Goal: Task Accomplishment & Management: Use online tool/utility

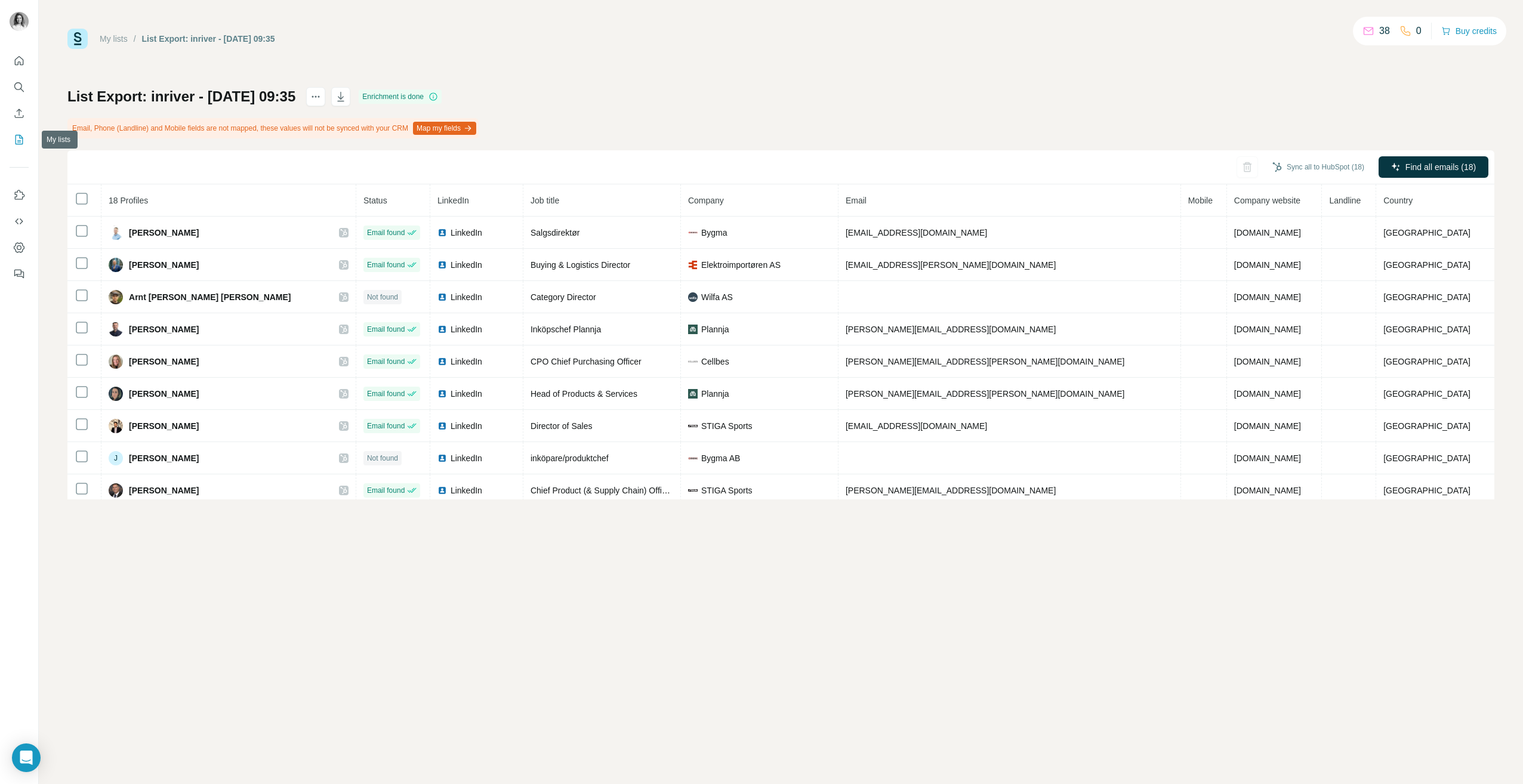
click at [19, 138] on icon "My lists" at bounding box center [20, 139] width 6 height 8
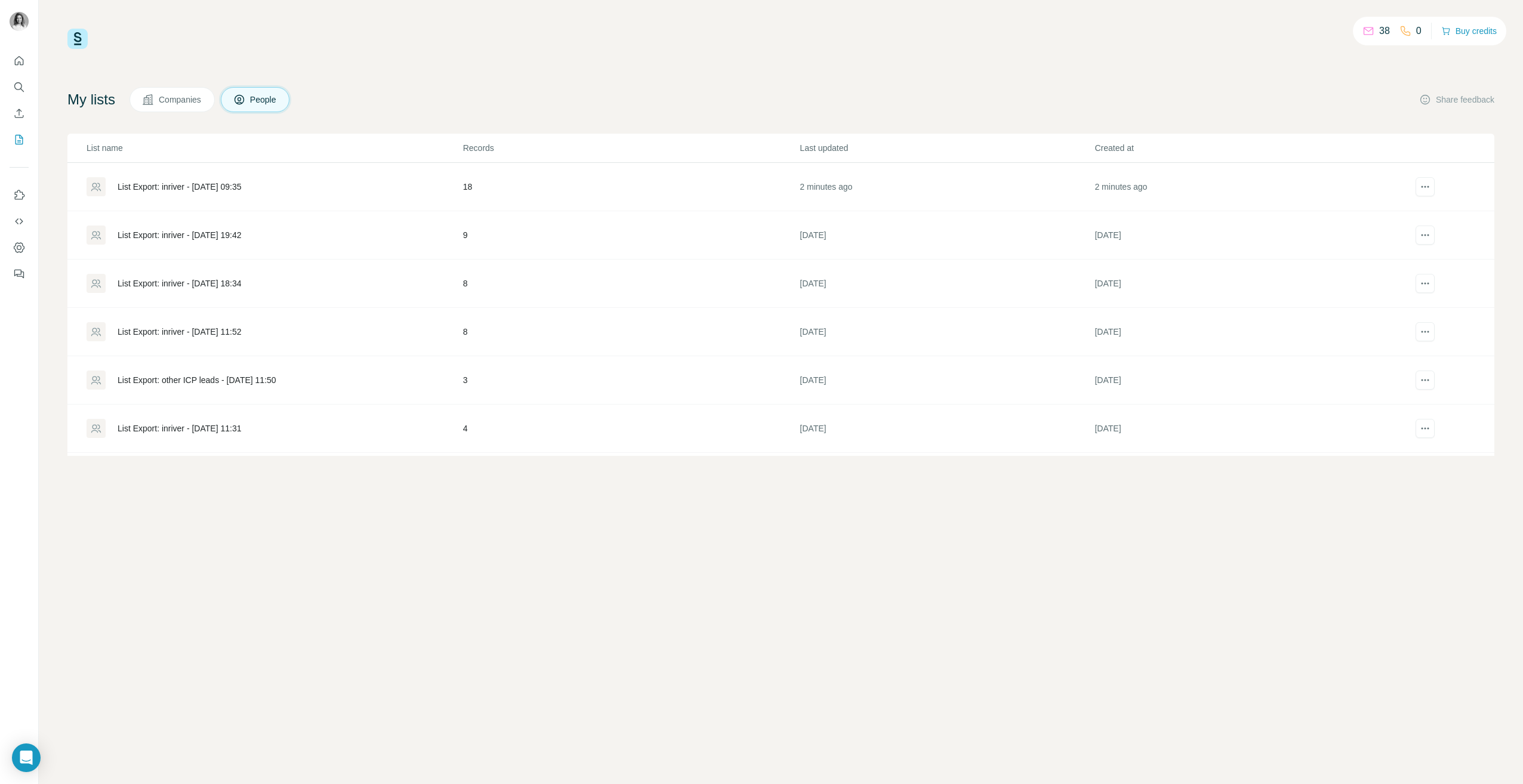
click at [235, 180] on div "List Export: inriver - [DATE] 09:35" at bounding box center [274, 186] width 376 height 19
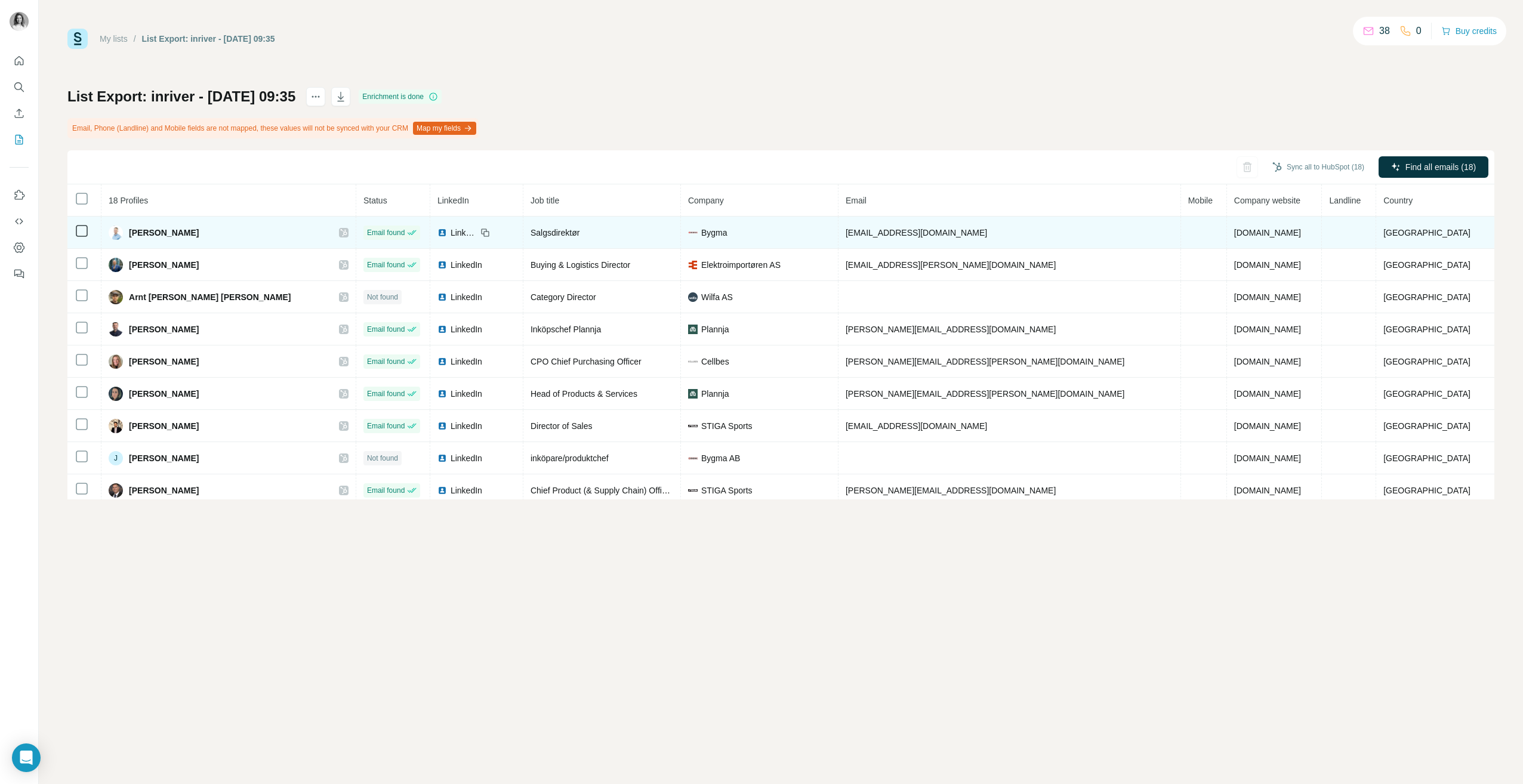
drag, startPoint x: 238, startPoint y: 230, endPoint x: 134, endPoint y: 239, distance: 104.4
click at [134, 239] on div "[PERSON_NAME]" at bounding box center [228, 232] width 240 height 14
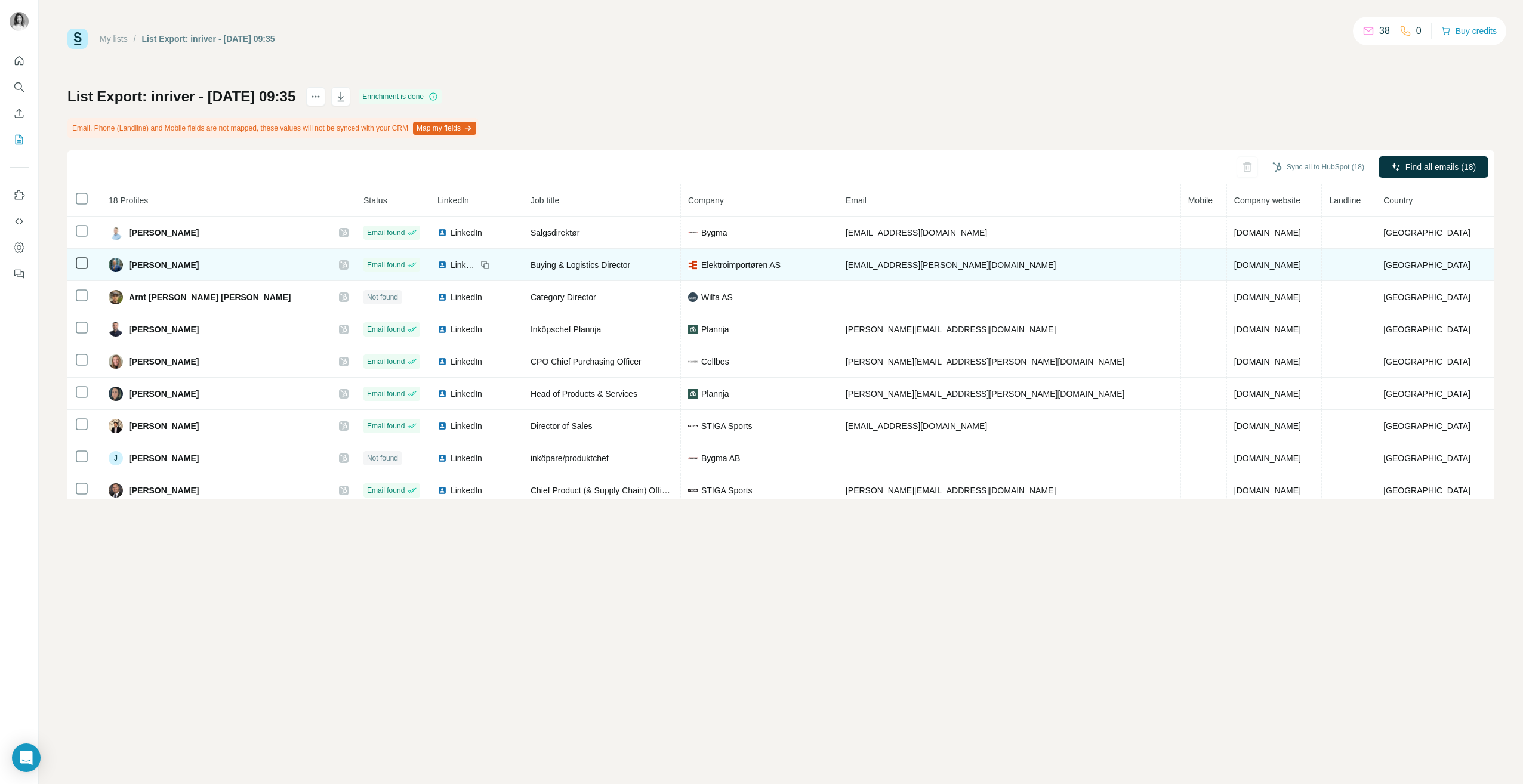
copy div "[PERSON_NAME]"
drag, startPoint x: 221, startPoint y: 263, endPoint x: 127, endPoint y: 261, distance: 94.0
click at [127, 261] on div "[PERSON_NAME]" at bounding box center [228, 265] width 240 height 14
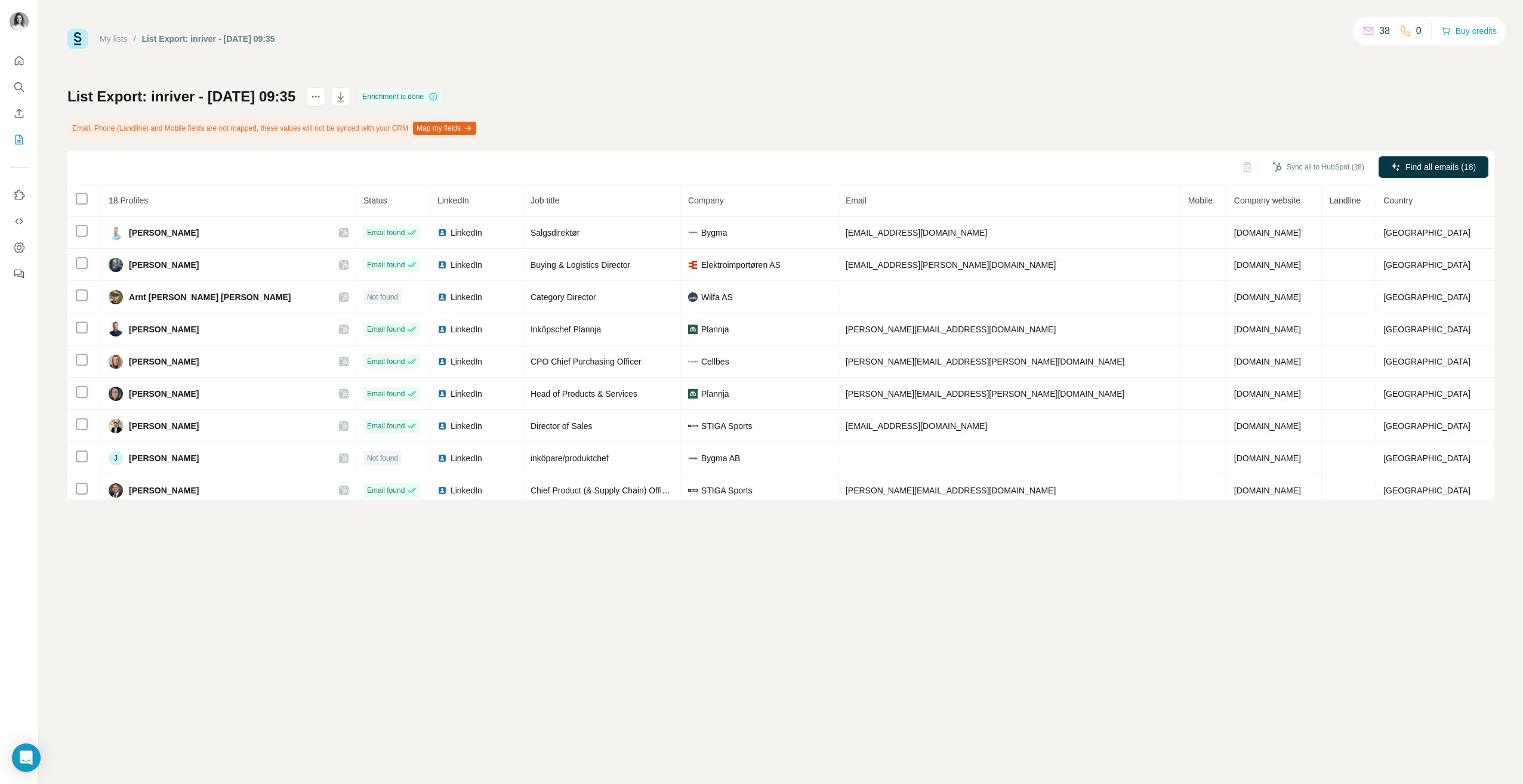
copy div "[PERSON_NAME]"
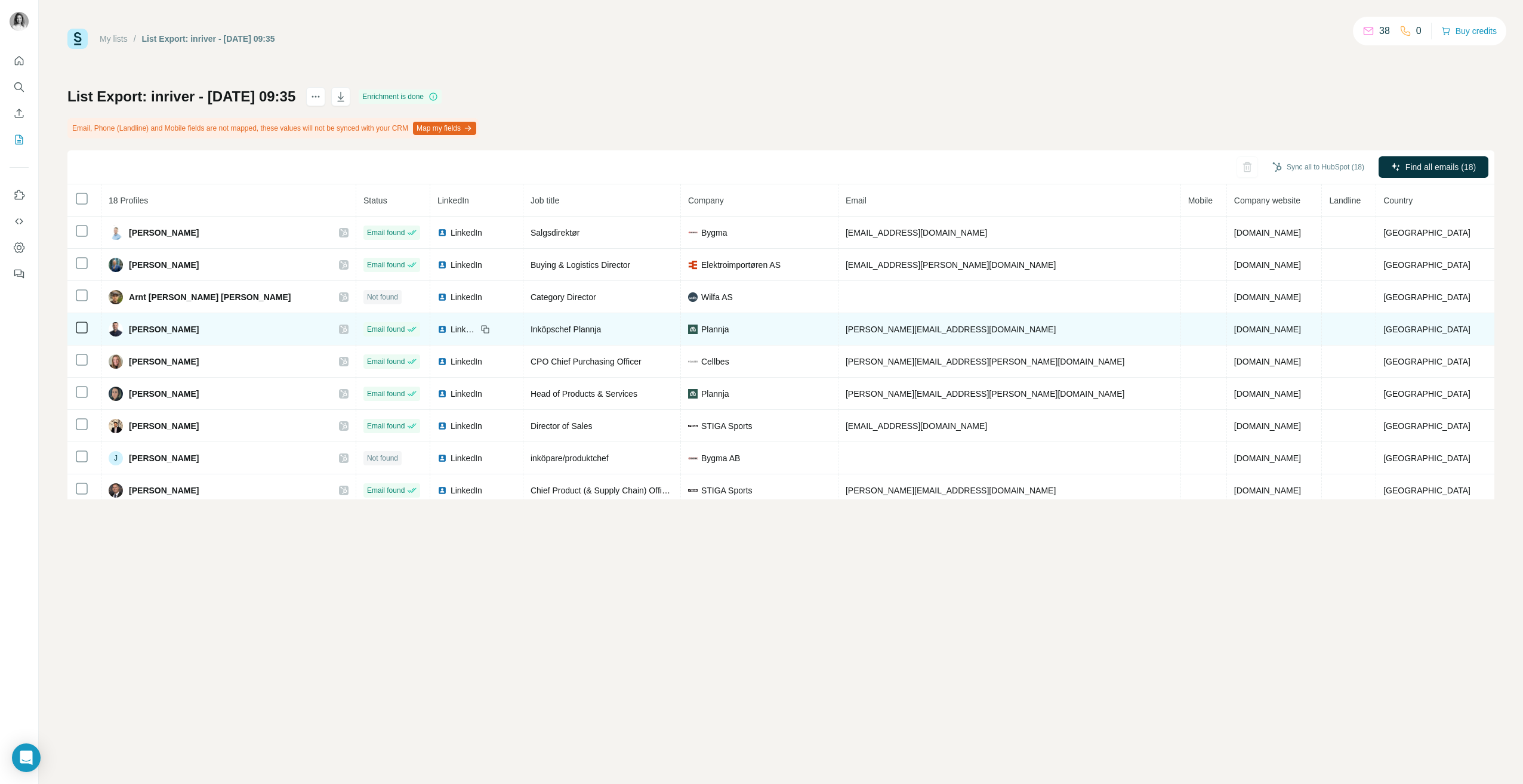
drag, startPoint x: 225, startPoint y: 331, endPoint x: 131, endPoint y: 331, distance: 94.0
click at [131, 331] on div "[PERSON_NAME]" at bounding box center [228, 329] width 240 height 14
copy div "[PERSON_NAME]"
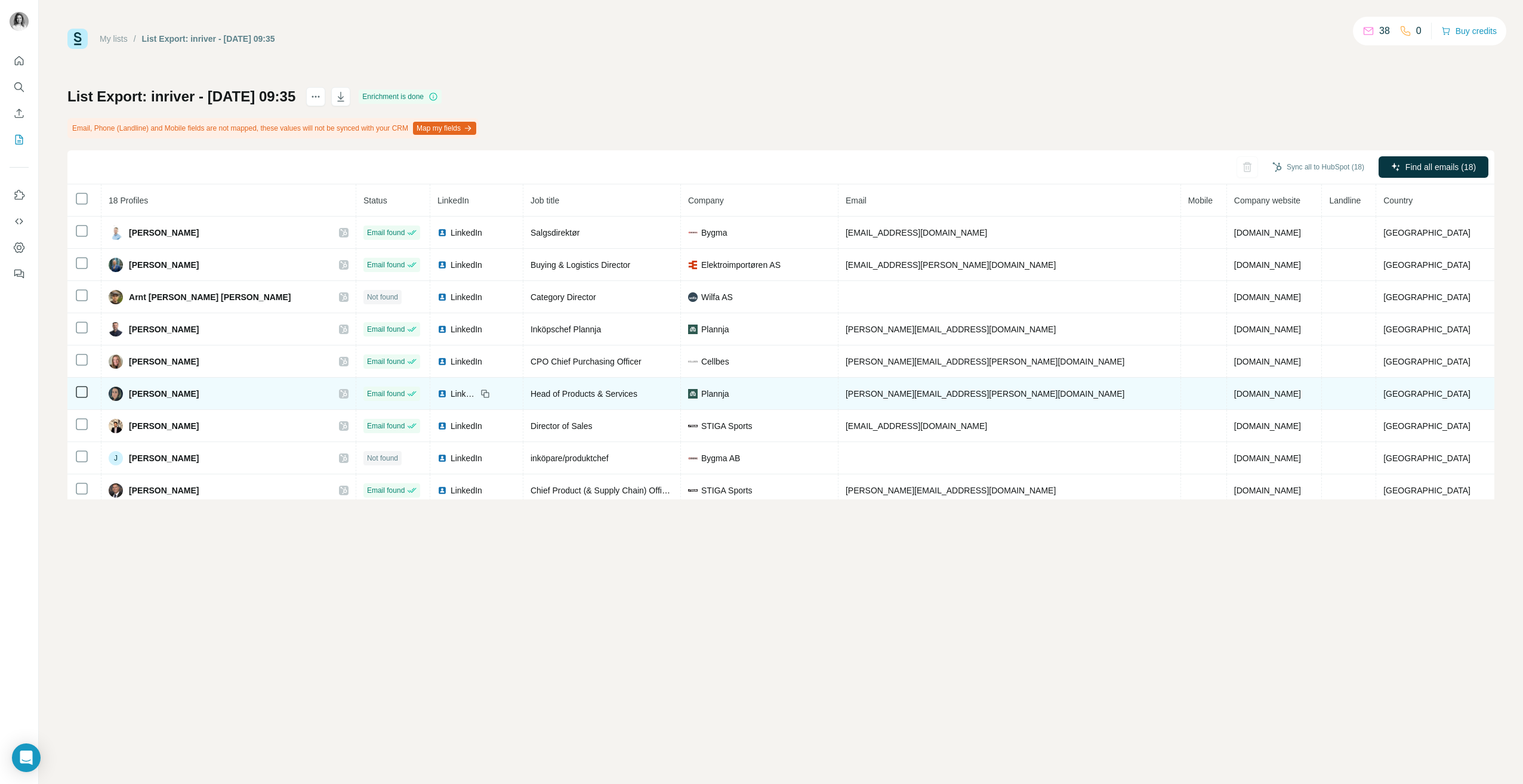
drag, startPoint x: 205, startPoint y: 394, endPoint x: 137, endPoint y: 392, distance: 68.0
click at [137, 392] on div "[PERSON_NAME]" at bounding box center [228, 393] width 240 height 14
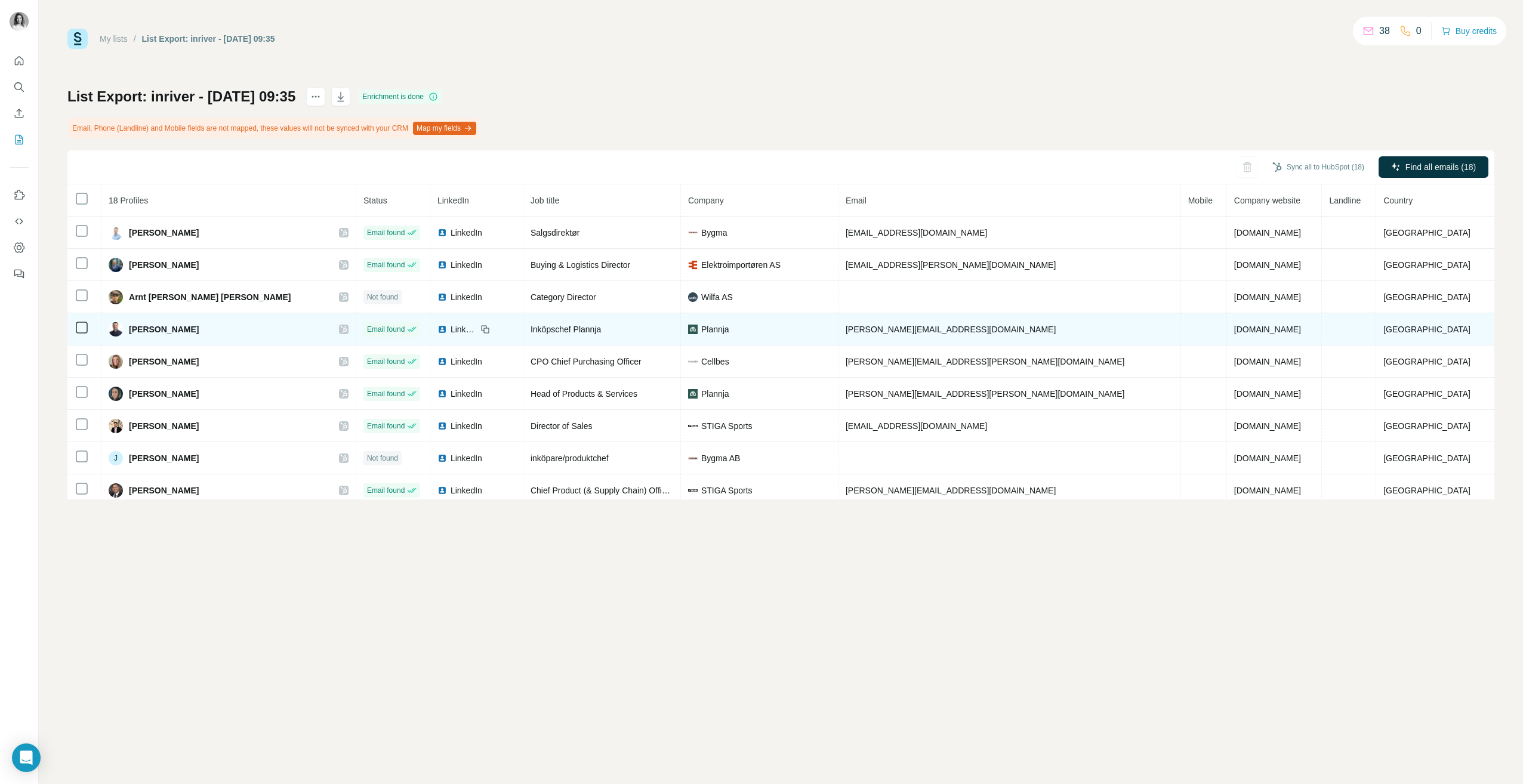
copy span "[PERSON_NAME]"
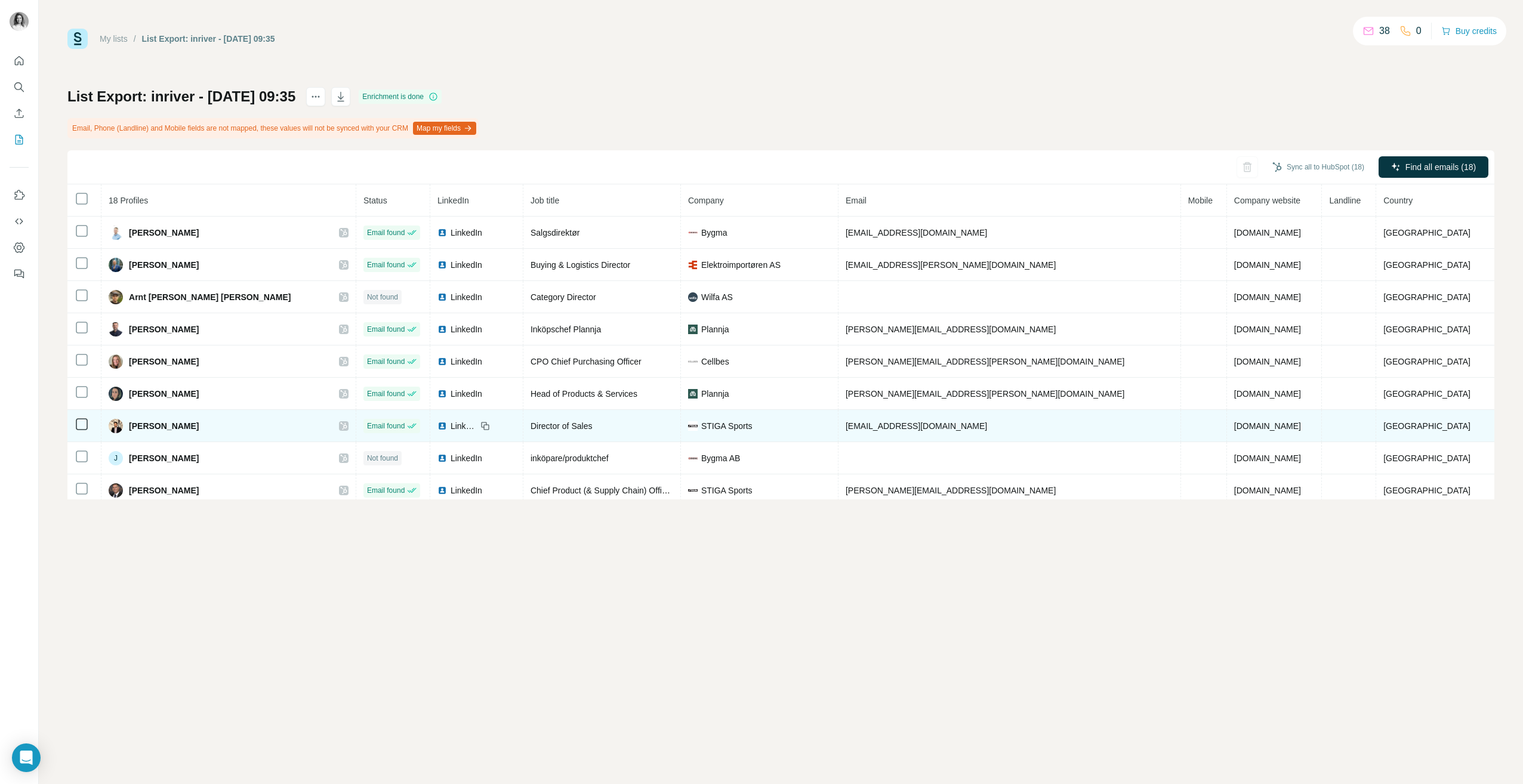
drag, startPoint x: 222, startPoint y: 422, endPoint x: 109, endPoint y: 423, distance: 113.0
click at [109, 423] on tr "[PERSON_NAME] Email found LinkedIn Director of Sales STIGA Sports [EMAIL_ADDRES…" at bounding box center [781, 426] width 1427 height 32
drag, startPoint x: 109, startPoint y: 423, endPoint x: 221, endPoint y: 416, distance: 112.2
click at [219, 416] on td "[PERSON_NAME]" at bounding box center [229, 426] width 255 height 32
drag, startPoint x: 225, startPoint y: 421, endPoint x: 136, endPoint y: 433, distance: 89.8
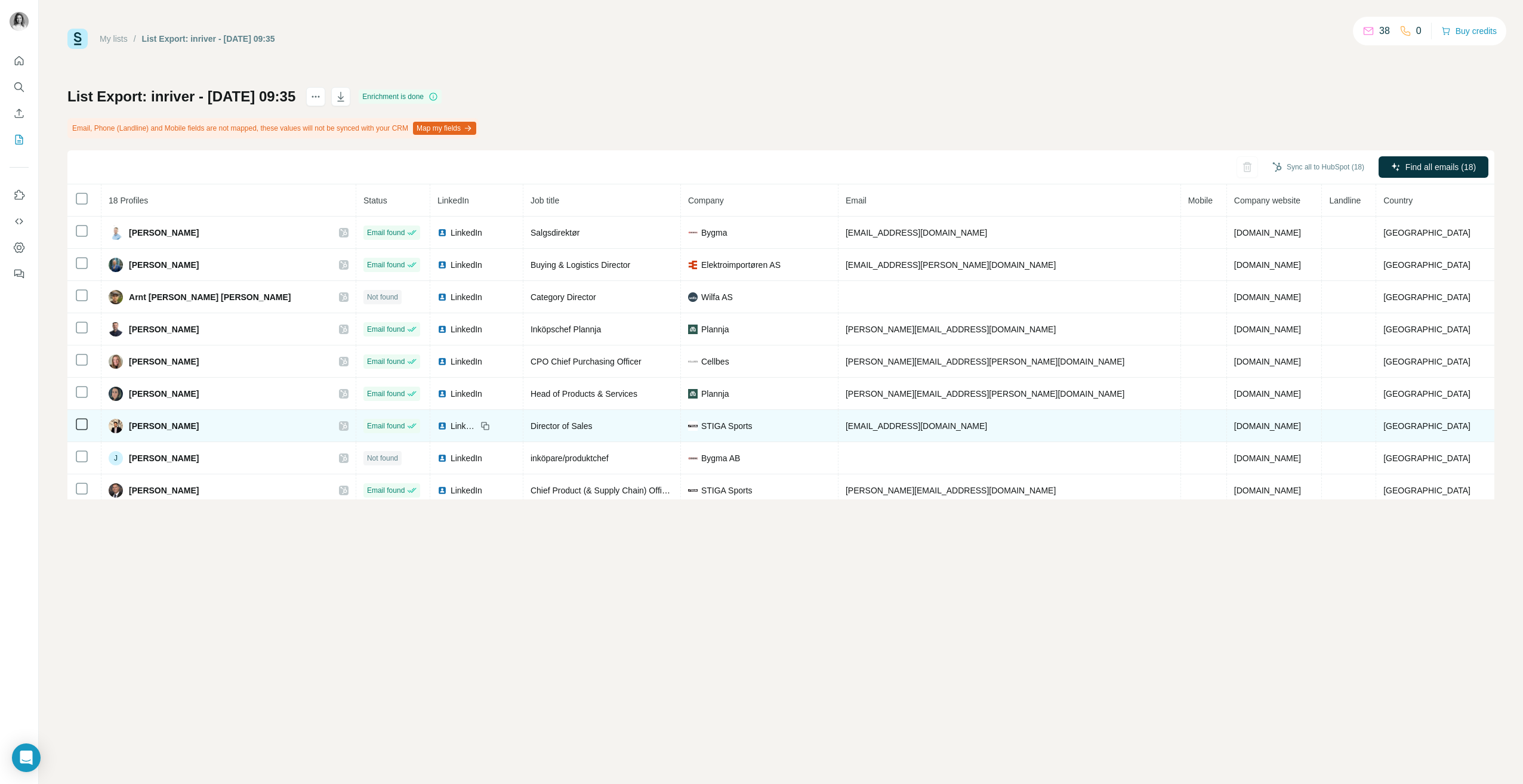
click at [136, 433] on td "[PERSON_NAME]" at bounding box center [229, 426] width 255 height 32
copy span "[PERSON_NAME]"
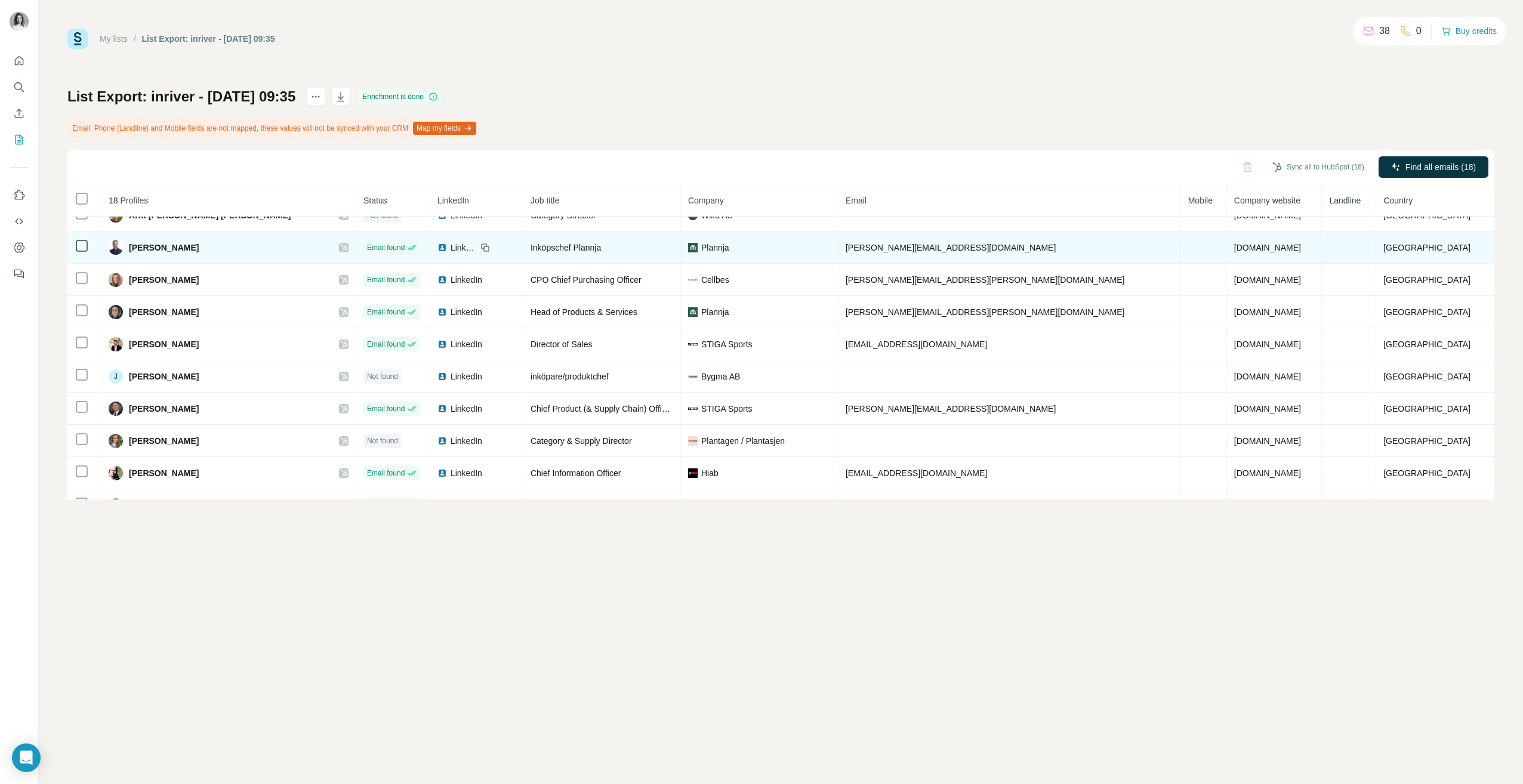
scroll to position [179, 0]
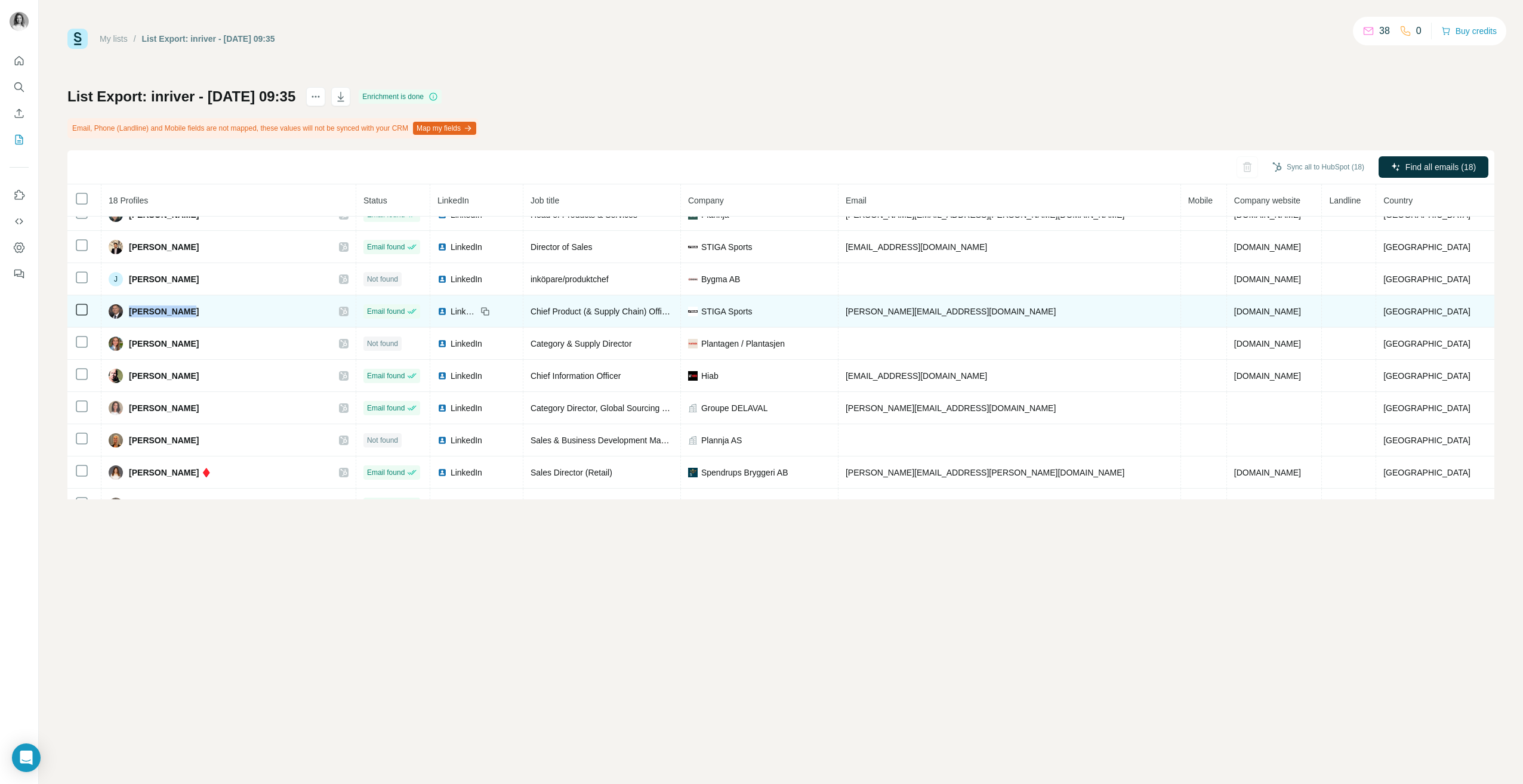
drag, startPoint x: 226, startPoint y: 311, endPoint x: 137, endPoint y: 314, distance: 89.1
click at [137, 314] on div "[PERSON_NAME]" at bounding box center [228, 311] width 240 height 14
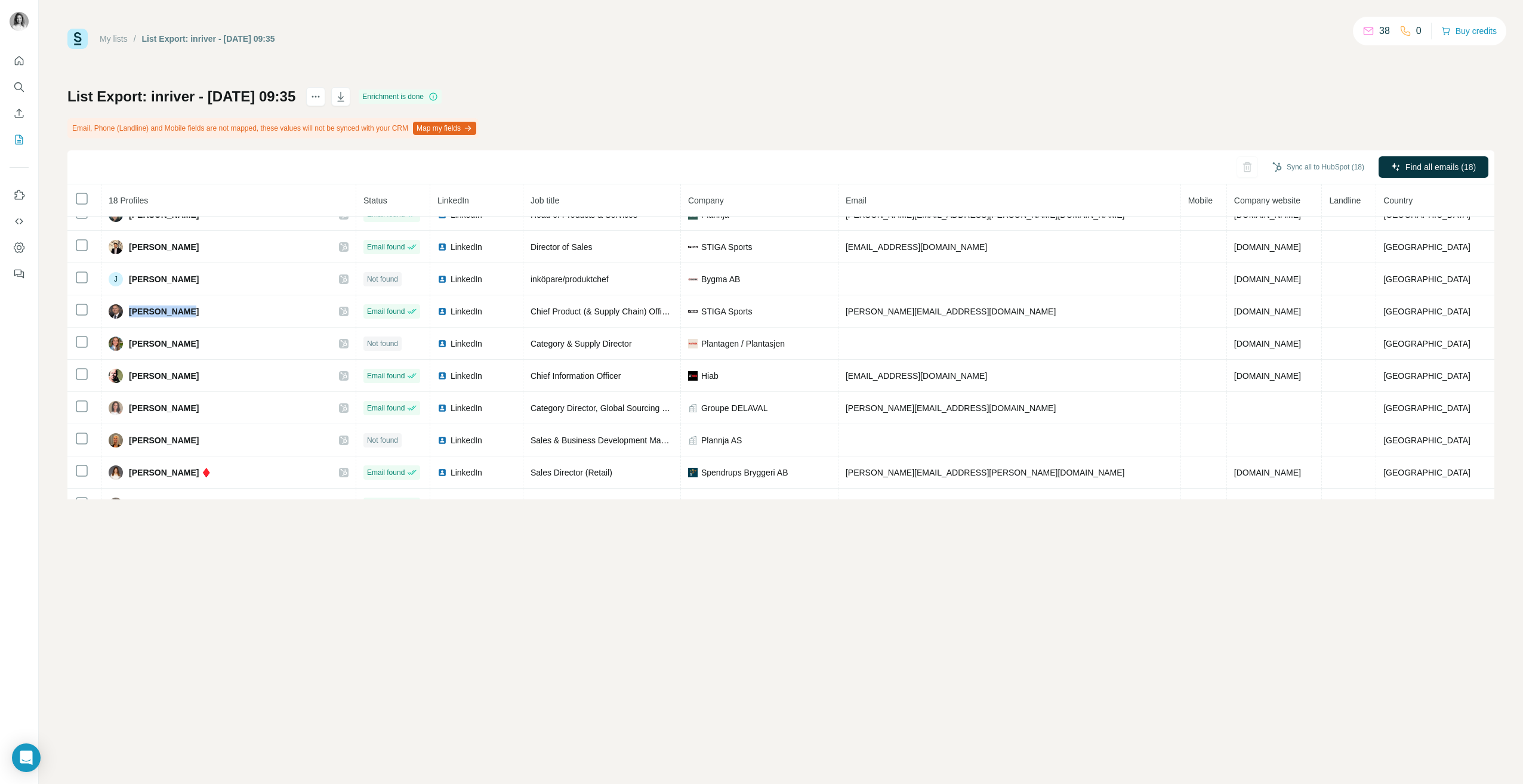
copy span "[PERSON_NAME]"
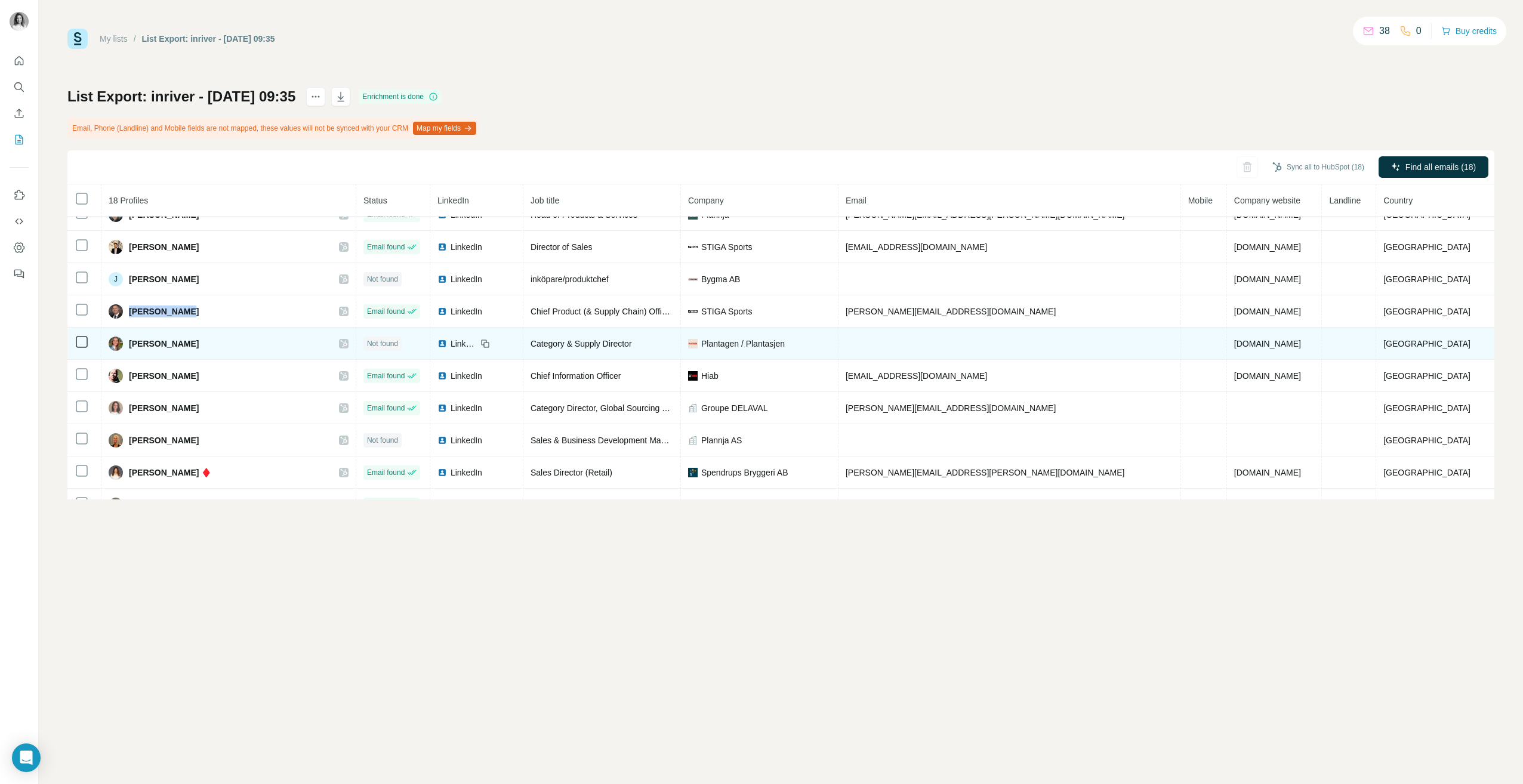
drag, startPoint x: 268, startPoint y: 342, endPoint x: 139, endPoint y: 348, distance: 129.1
click at [139, 348] on div "[PERSON_NAME]" at bounding box center [228, 344] width 240 height 14
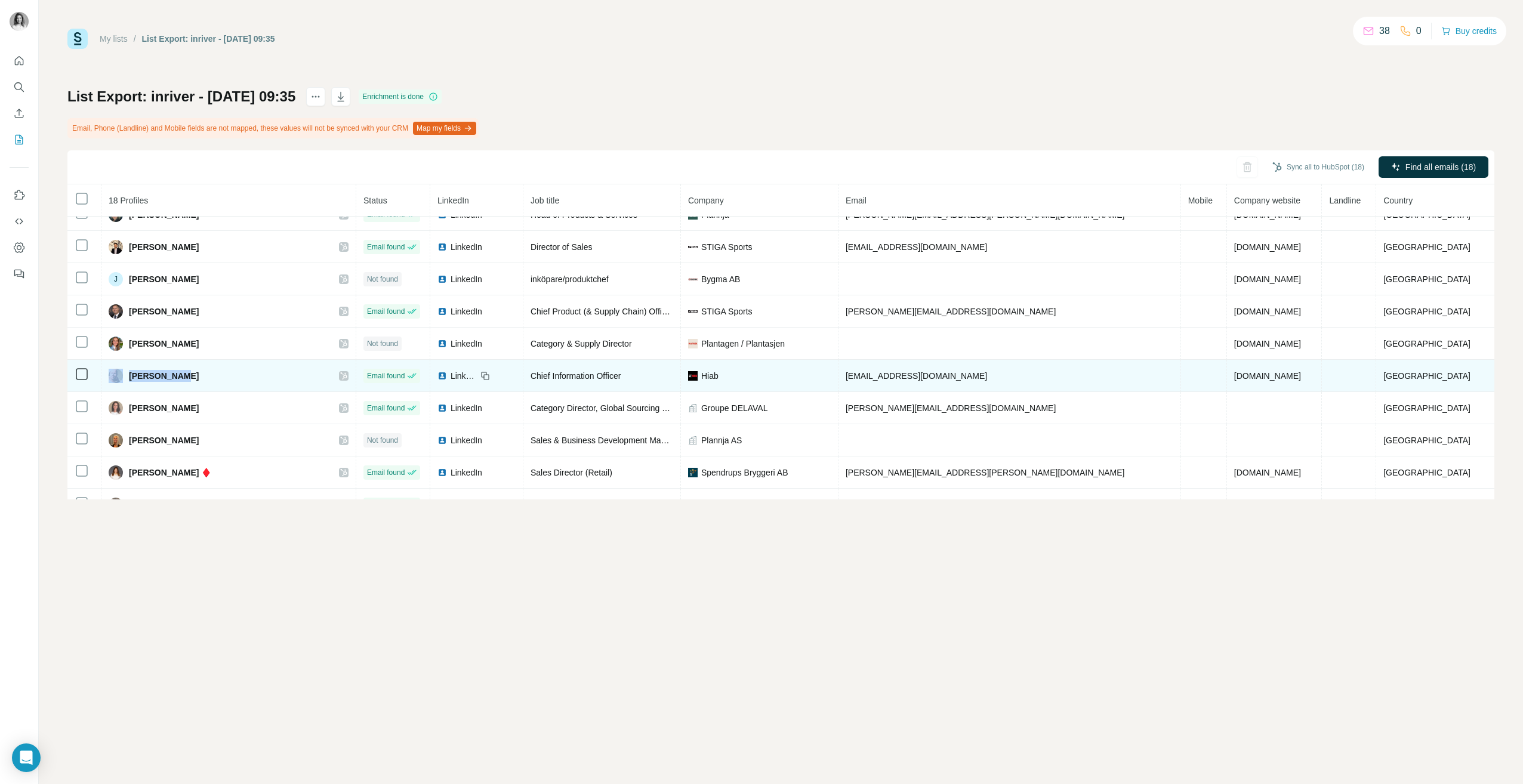
drag, startPoint x: 139, startPoint y: 348, endPoint x: 131, endPoint y: 376, distance: 29.1
click at [131, 376] on div "[PERSON_NAME]" at bounding box center [228, 376] width 240 height 14
copy div "[PERSON_NAME]"
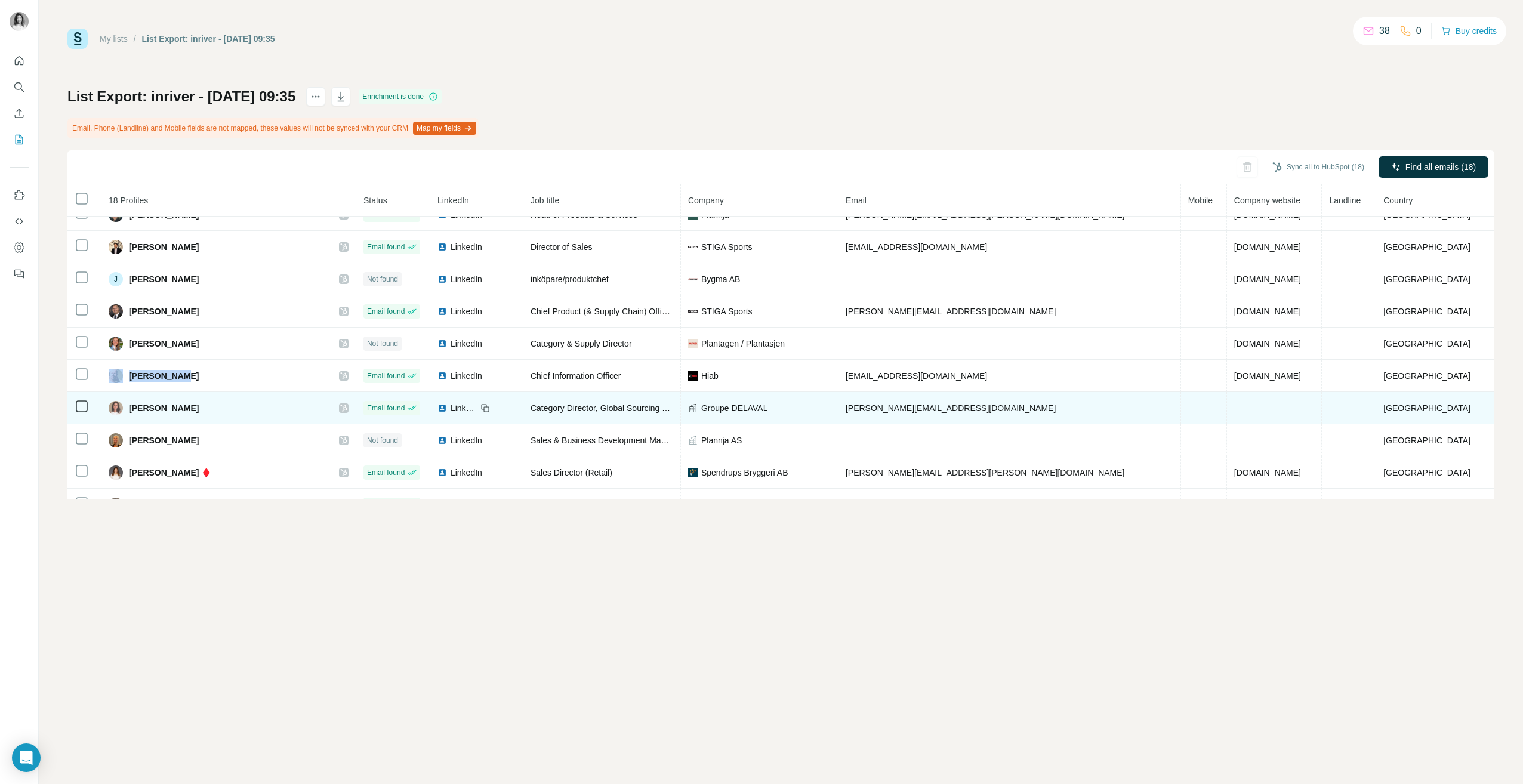
drag, startPoint x: 229, startPoint y: 404, endPoint x: 110, endPoint y: 408, distance: 119.1
click at [110, 408] on td "[PERSON_NAME]" at bounding box center [229, 408] width 255 height 32
drag, startPoint x: 110, startPoint y: 408, endPoint x: 204, endPoint y: 408, distance: 94.0
click at [199, 408] on span "[PERSON_NAME]" at bounding box center [164, 408] width 70 height 12
drag, startPoint x: 210, startPoint y: 409, endPoint x: 135, endPoint y: 414, distance: 75.2
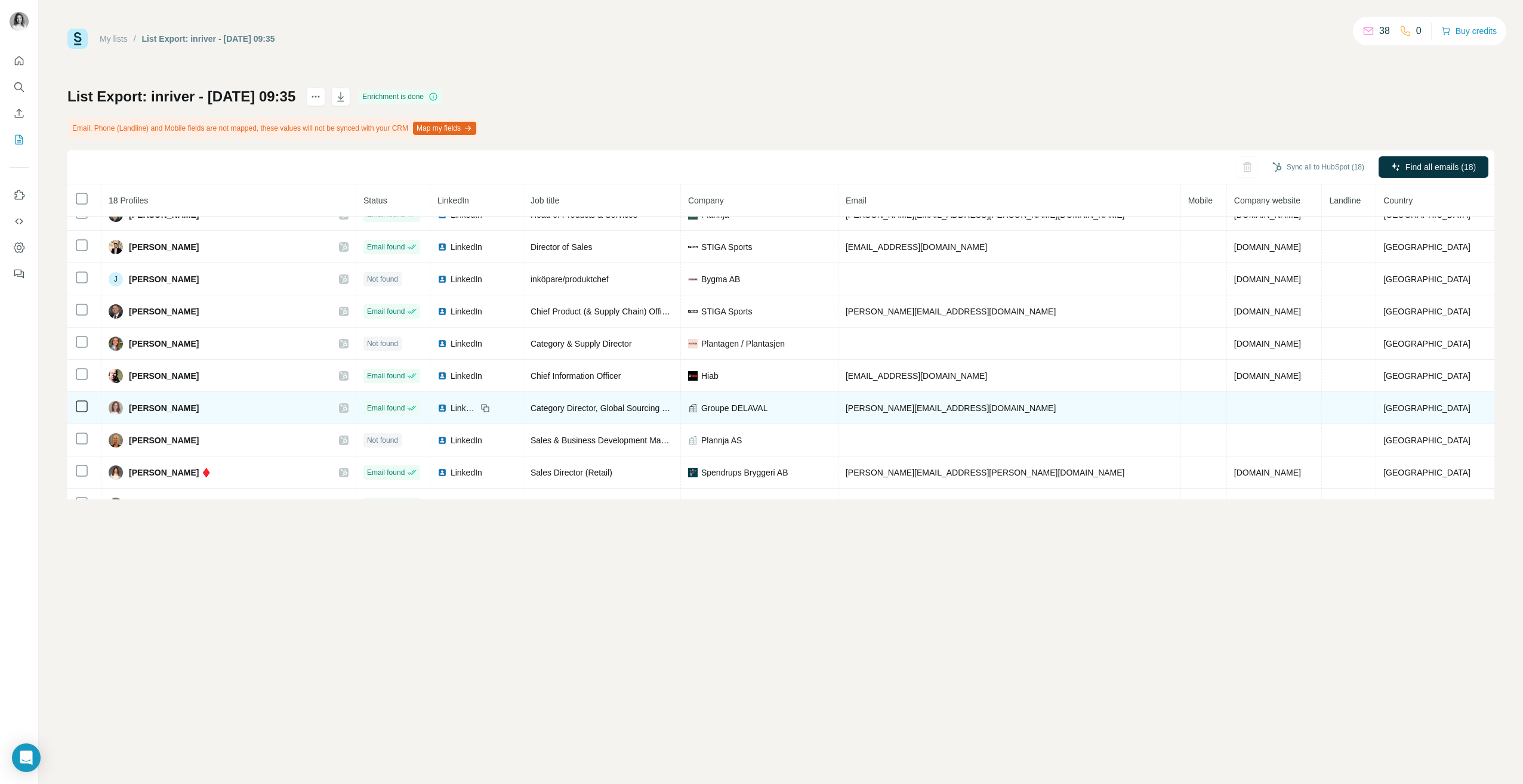
click at [135, 414] on div "[PERSON_NAME]" at bounding box center [228, 408] width 240 height 14
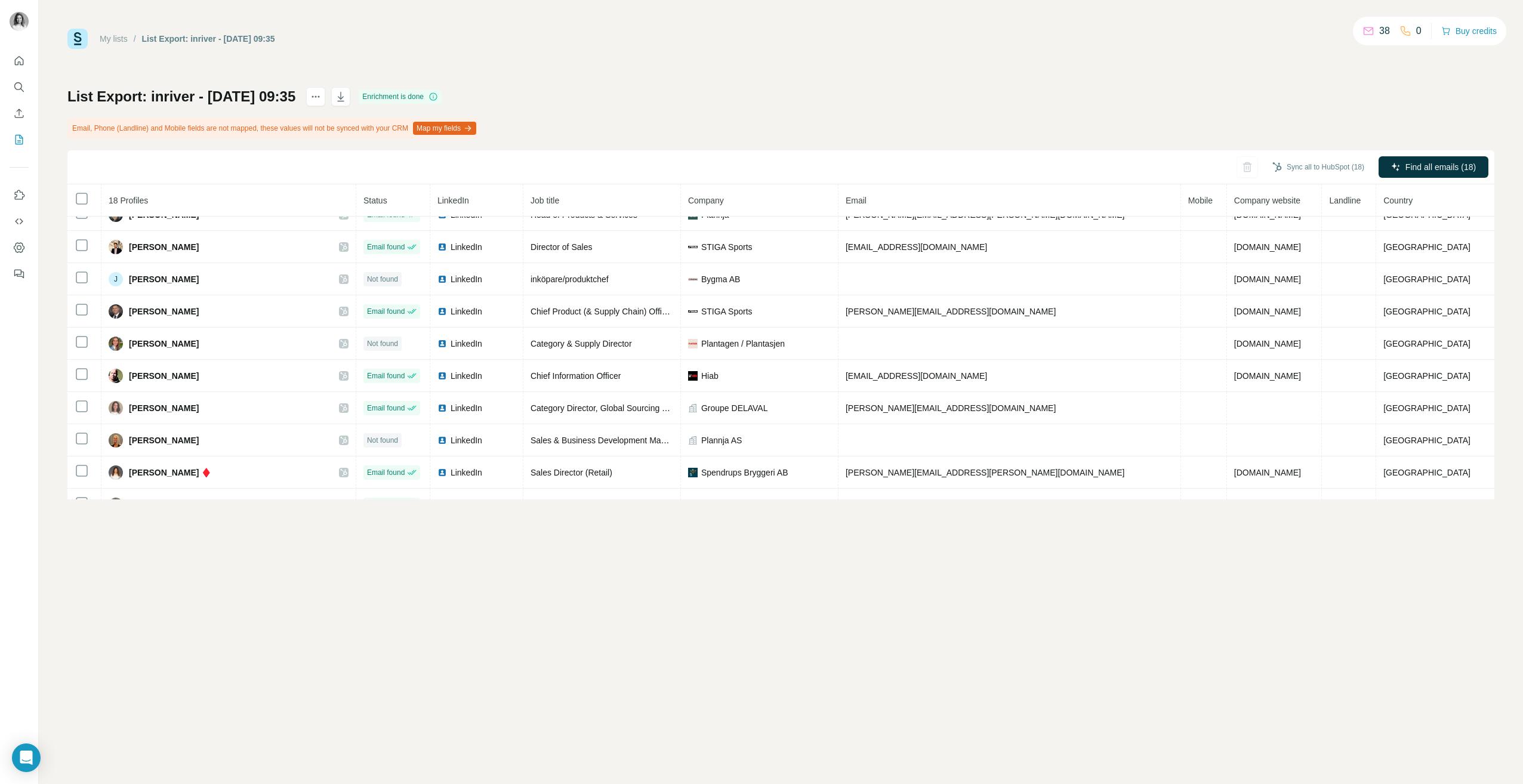
copy span "[PERSON_NAME]"
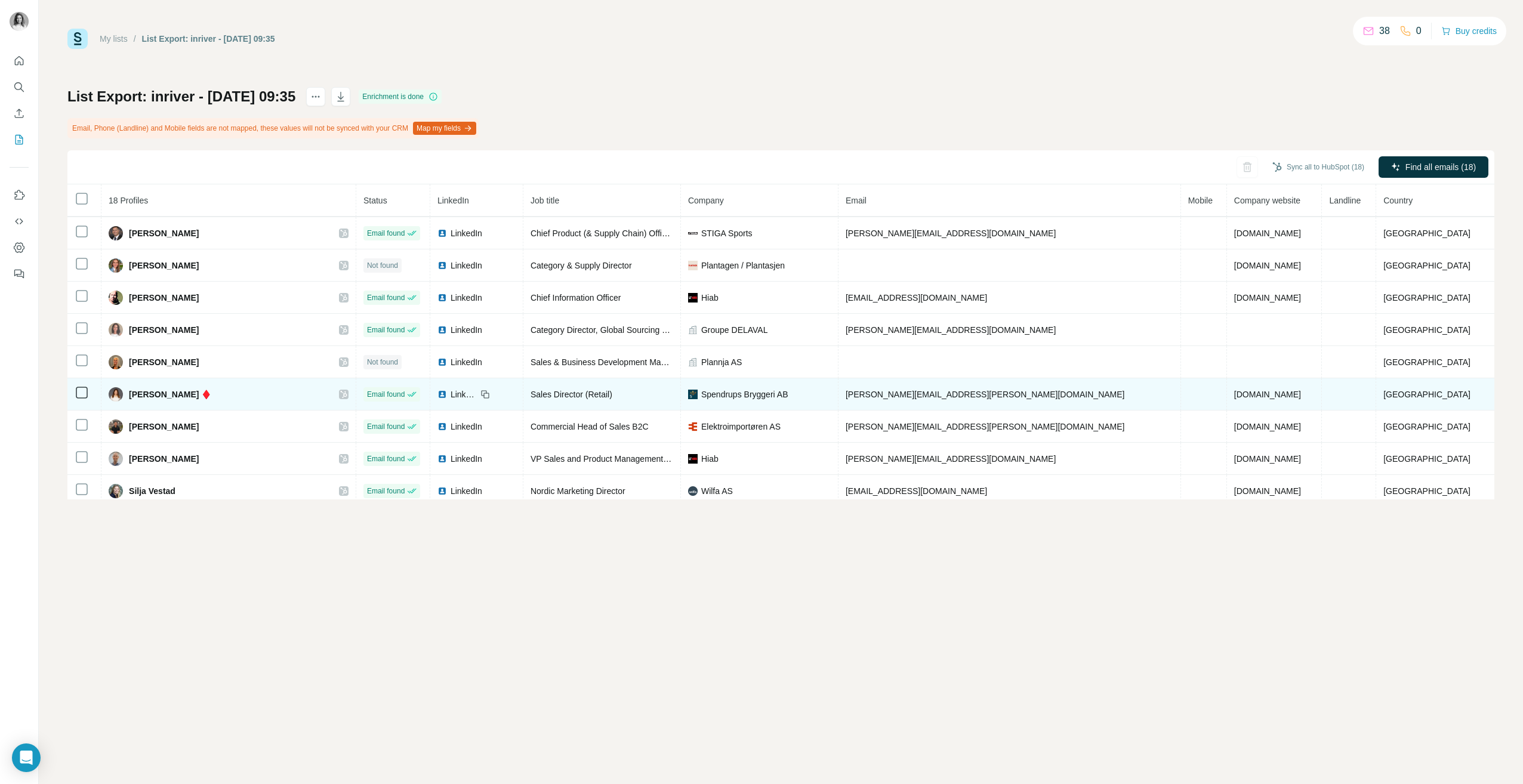
scroll to position [297, 0]
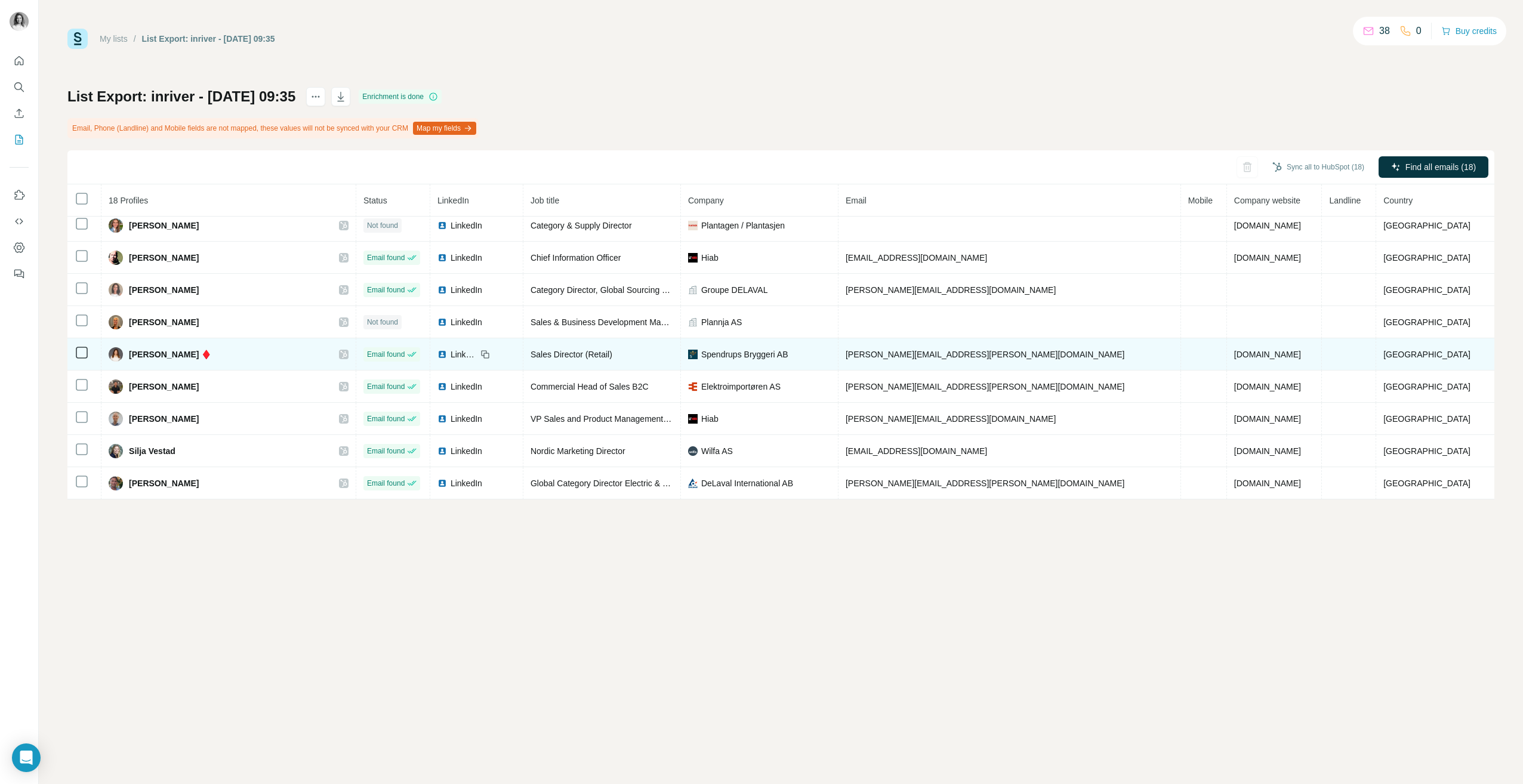
drag, startPoint x: 269, startPoint y: 357, endPoint x: 122, endPoint y: 357, distance: 147.0
click at [122, 357] on div "[PERSON_NAME] ♦️" at bounding box center [160, 354] width 103 height 14
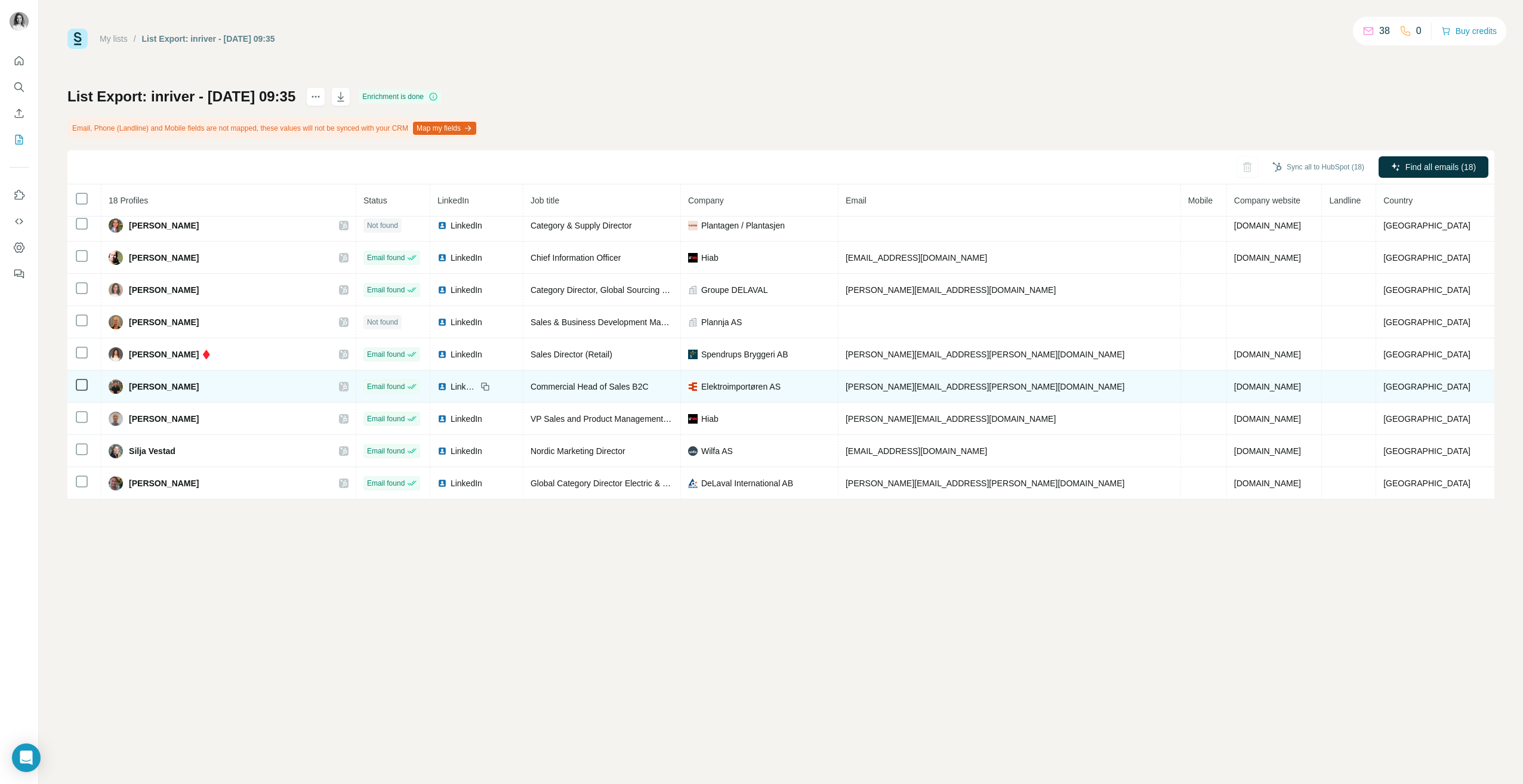
drag, startPoint x: 122, startPoint y: 357, endPoint x: 222, endPoint y: 382, distance: 103.1
click at [220, 382] on div "[PERSON_NAME]" at bounding box center [228, 386] width 240 height 14
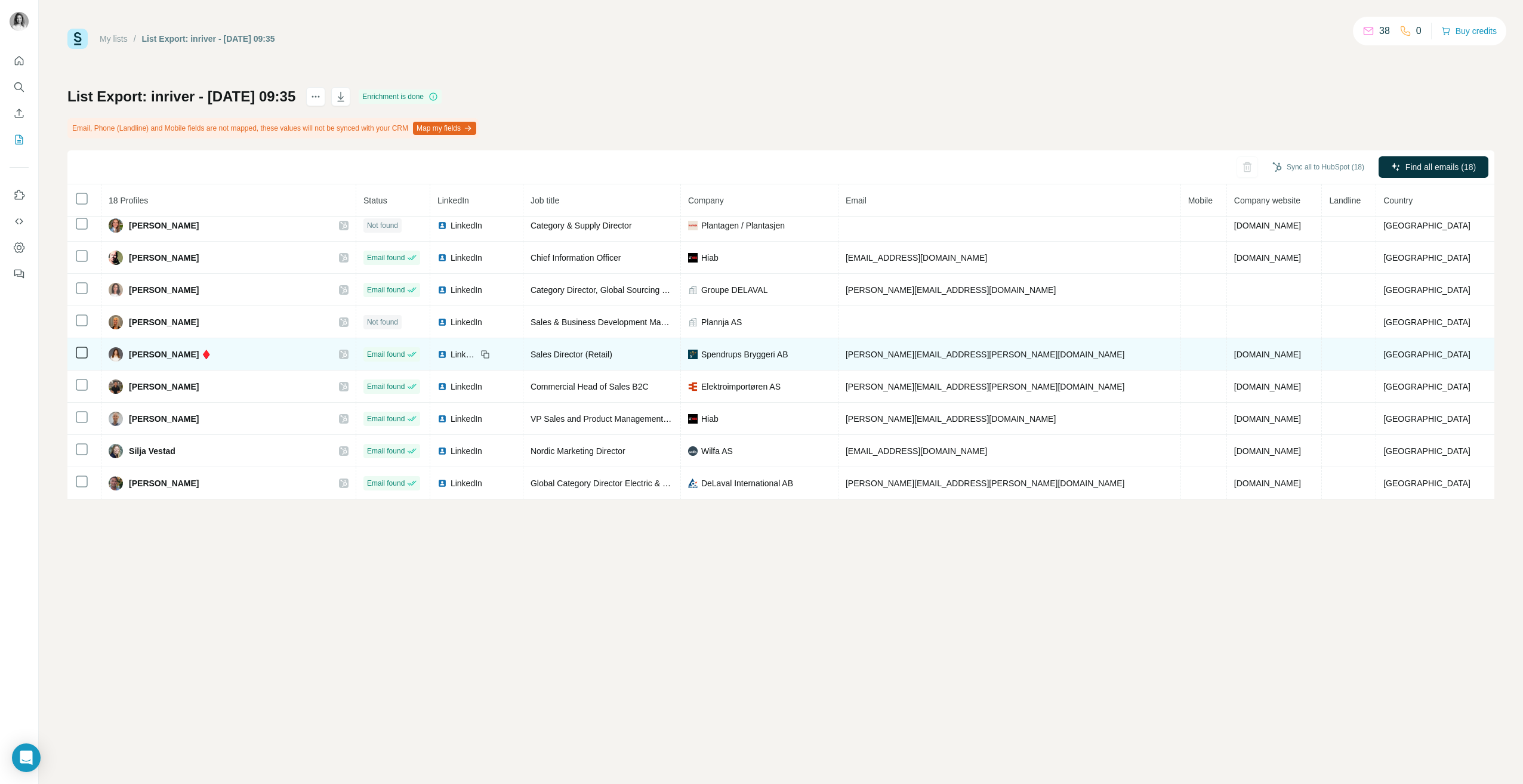
drag, startPoint x: 267, startPoint y: 354, endPoint x: 140, endPoint y: 361, distance: 127.2
click at [140, 361] on div "[PERSON_NAME] ♦️" at bounding box center [160, 354] width 103 height 14
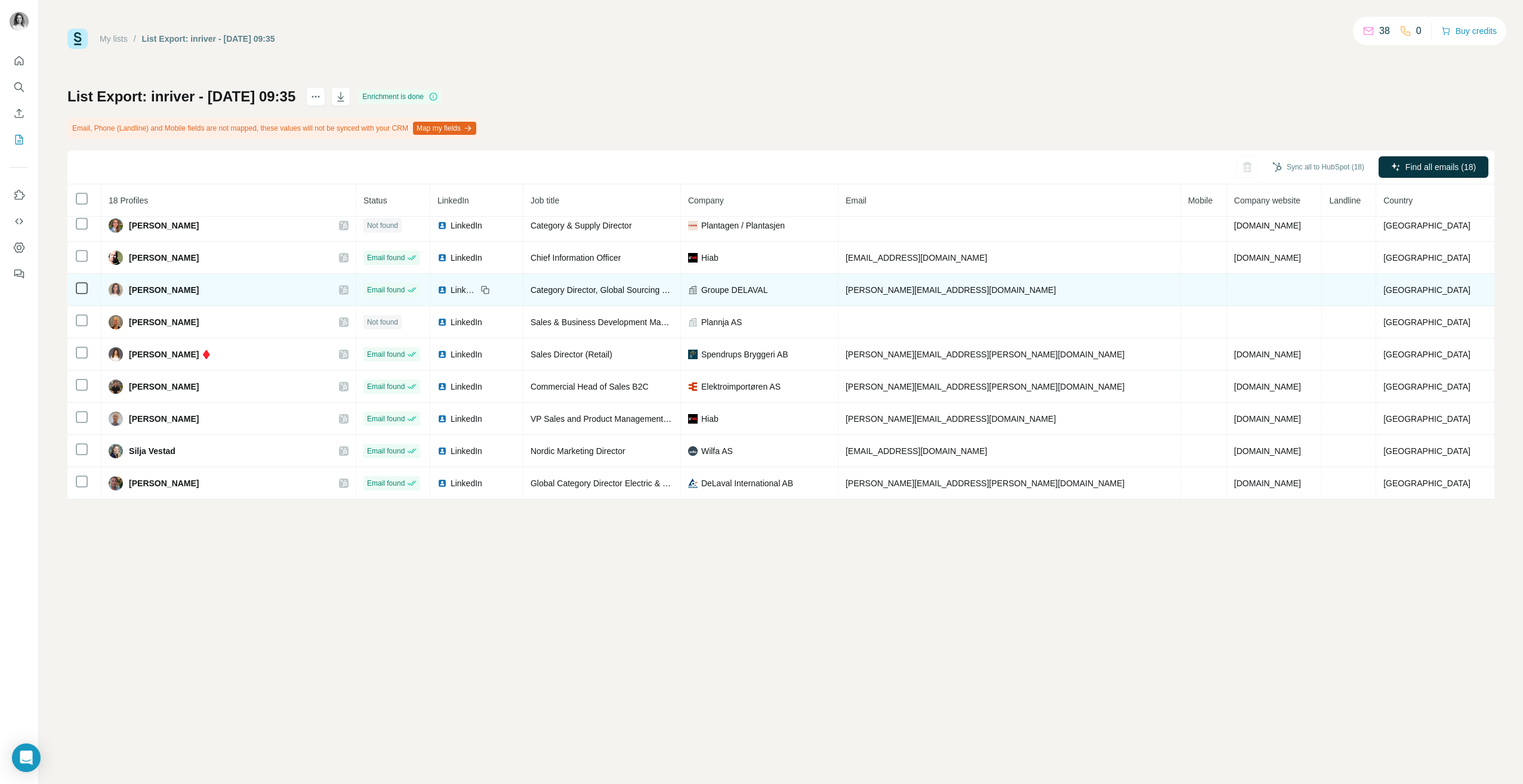
copy span "[PERSON_NAME]"
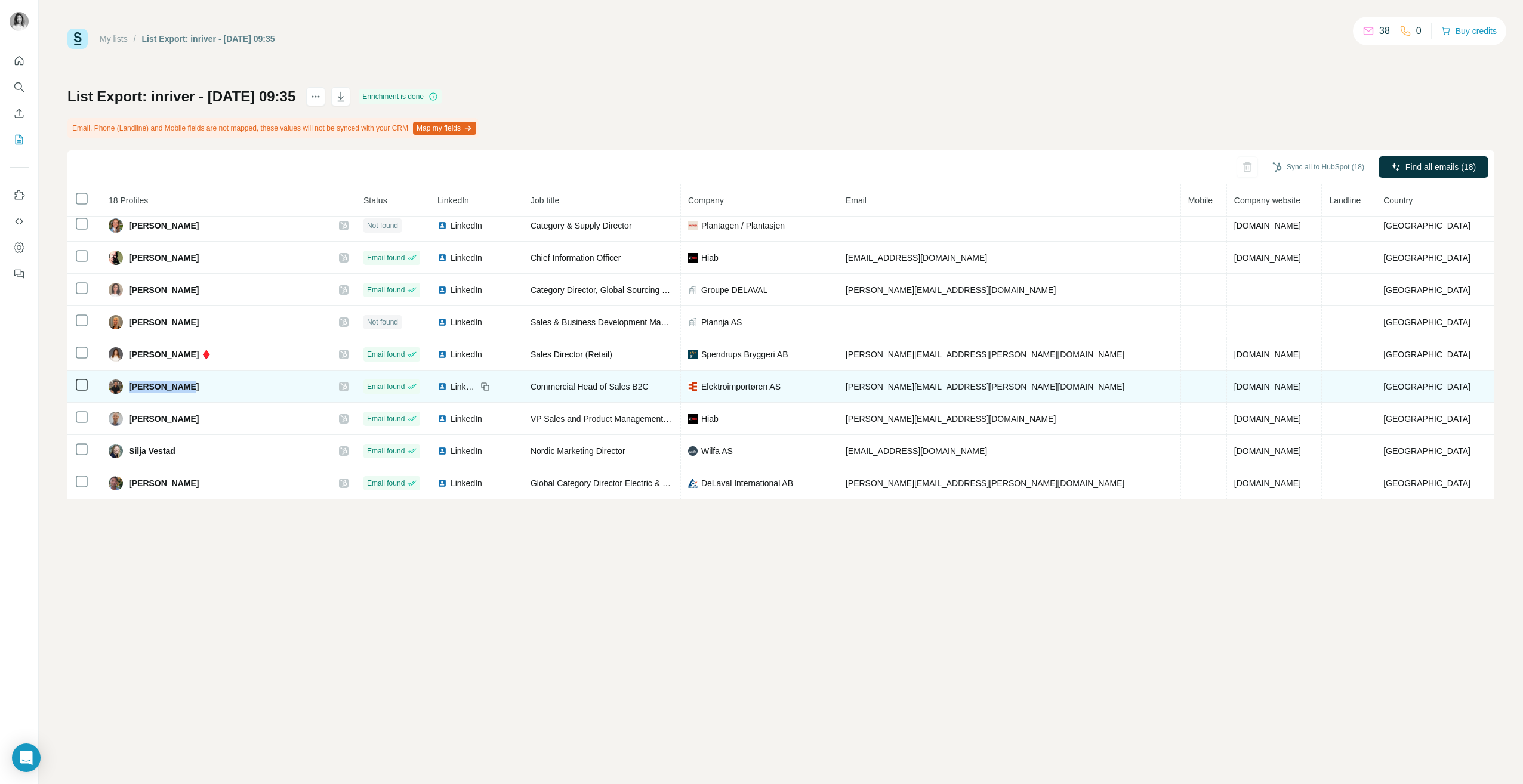
drag, startPoint x: 207, startPoint y: 386, endPoint x: 135, endPoint y: 389, distance: 72.1
click at [135, 389] on div "[PERSON_NAME]" at bounding box center [228, 386] width 240 height 14
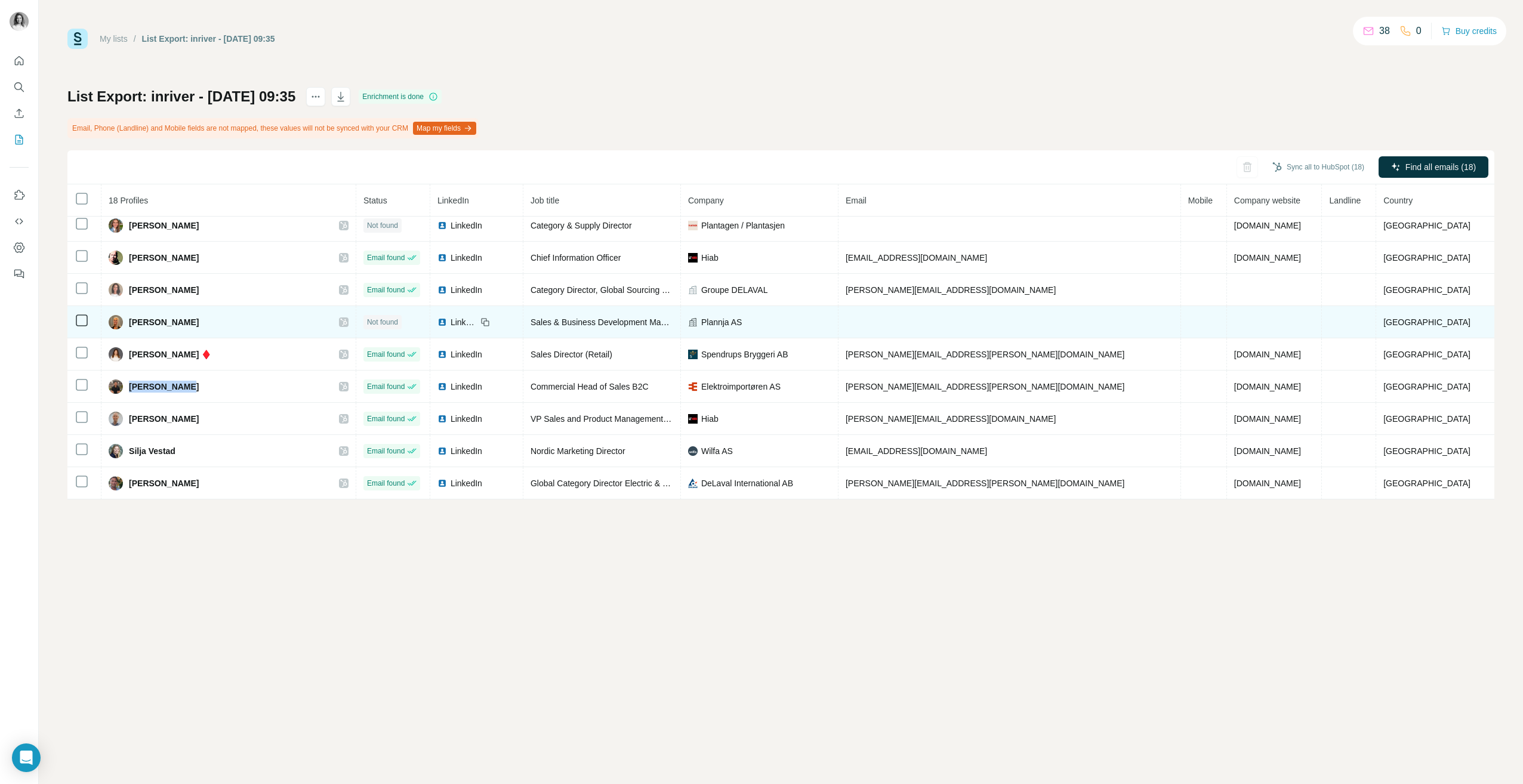
copy span "[PERSON_NAME]"
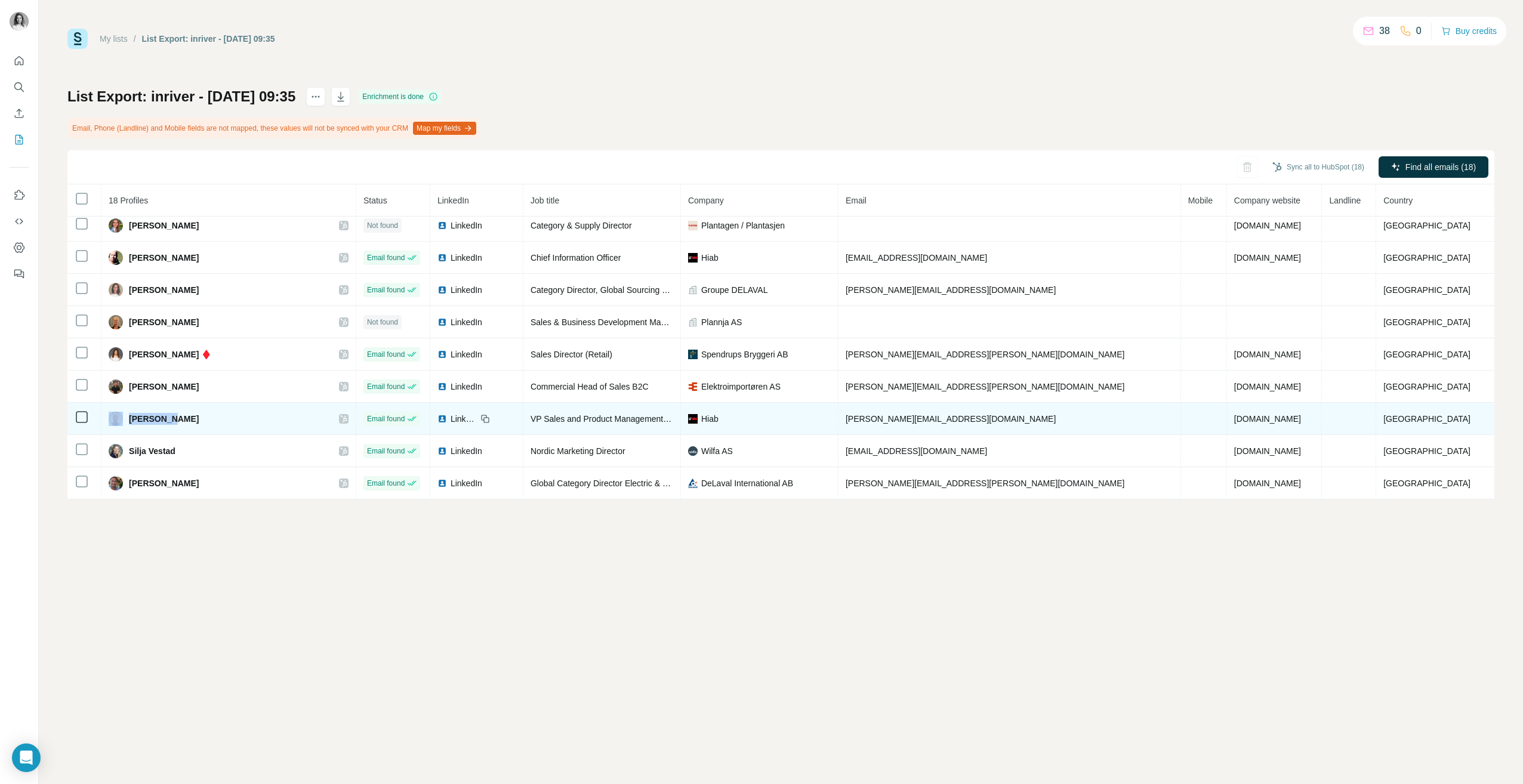
drag, startPoint x: 197, startPoint y: 413, endPoint x: 131, endPoint y: 415, distance: 66.0
click at [131, 415] on div "[PERSON_NAME]" at bounding box center [228, 418] width 240 height 14
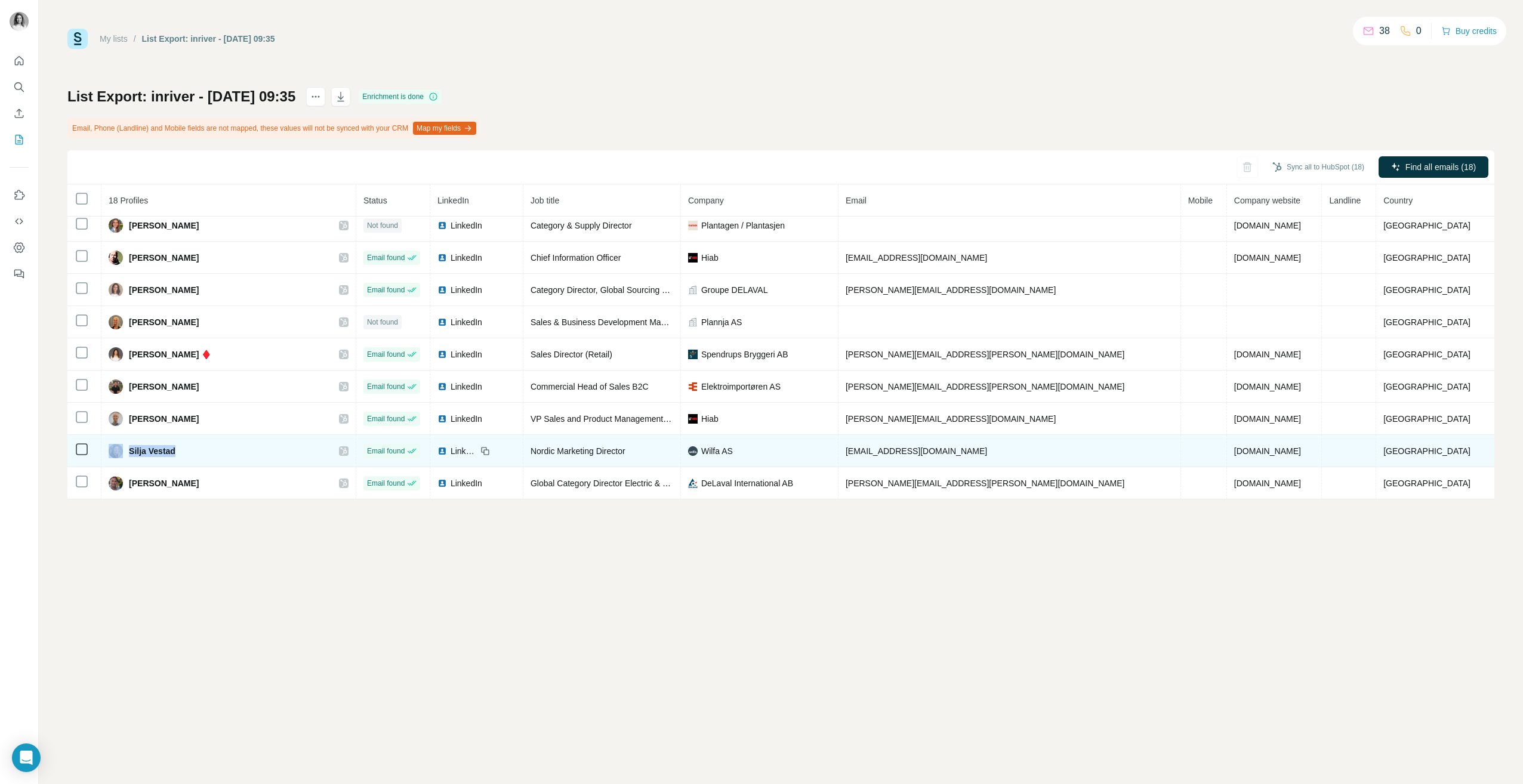
drag, startPoint x: 187, startPoint y: 454, endPoint x: 122, endPoint y: 453, distance: 65.0
click at [122, 453] on div "Silja Vestad" at bounding box center [228, 450] width 240 height 14
drag, startPoint x: 122, startPoint y: 453, endPoint x: 215, endPoint y: 452, distance: 93.0
click at [215, 452] on div "Silja Vestad" at bounding box center [228, 450] width 240 height 14
drag, startPoint x: 224, startPoint y: 452, endPoint x: 137, endPoint y: 452, distance: 87.0
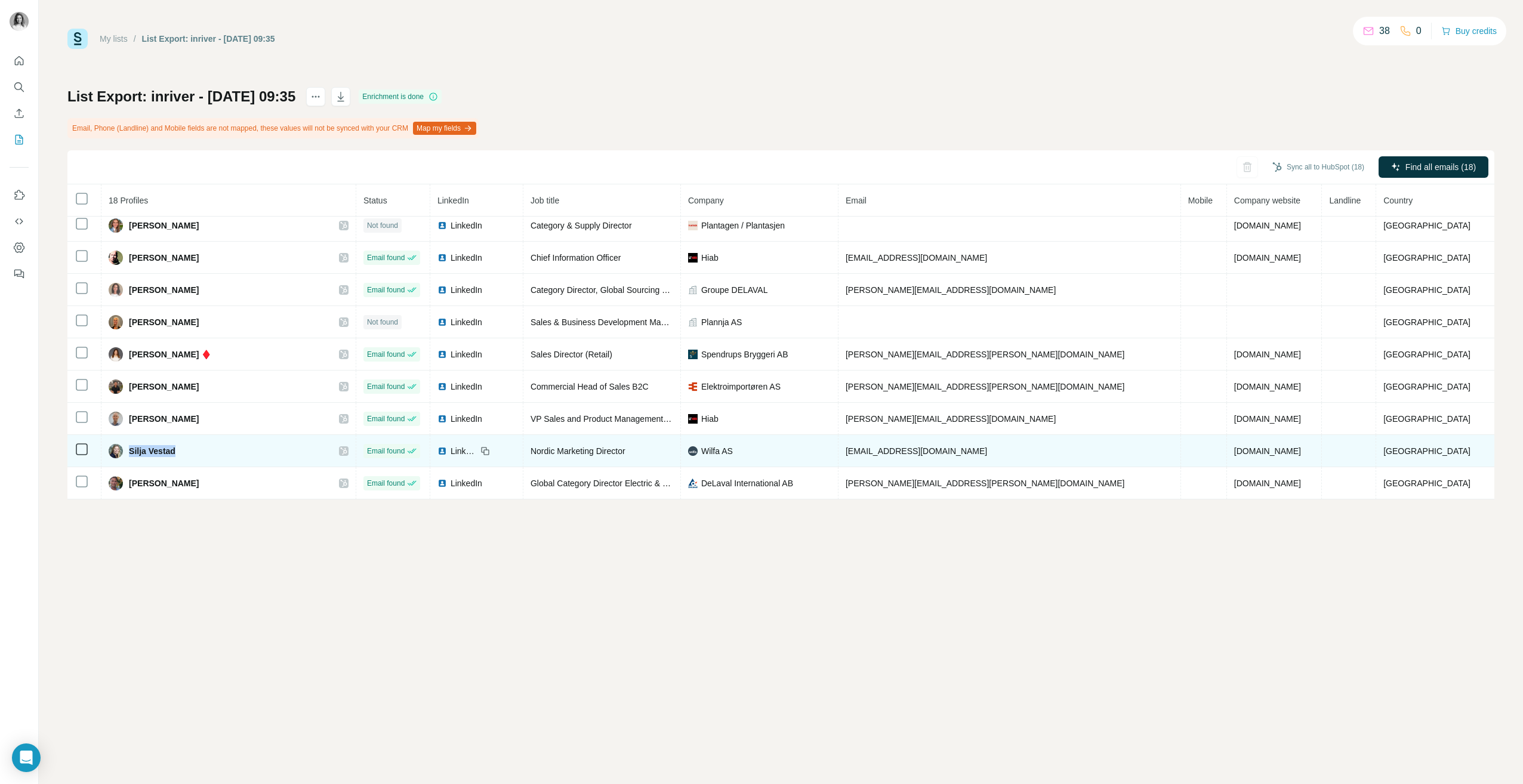
click at [137, 452] on div "Silja Vestad" at bounding box center [228, 450] width 240 height 14
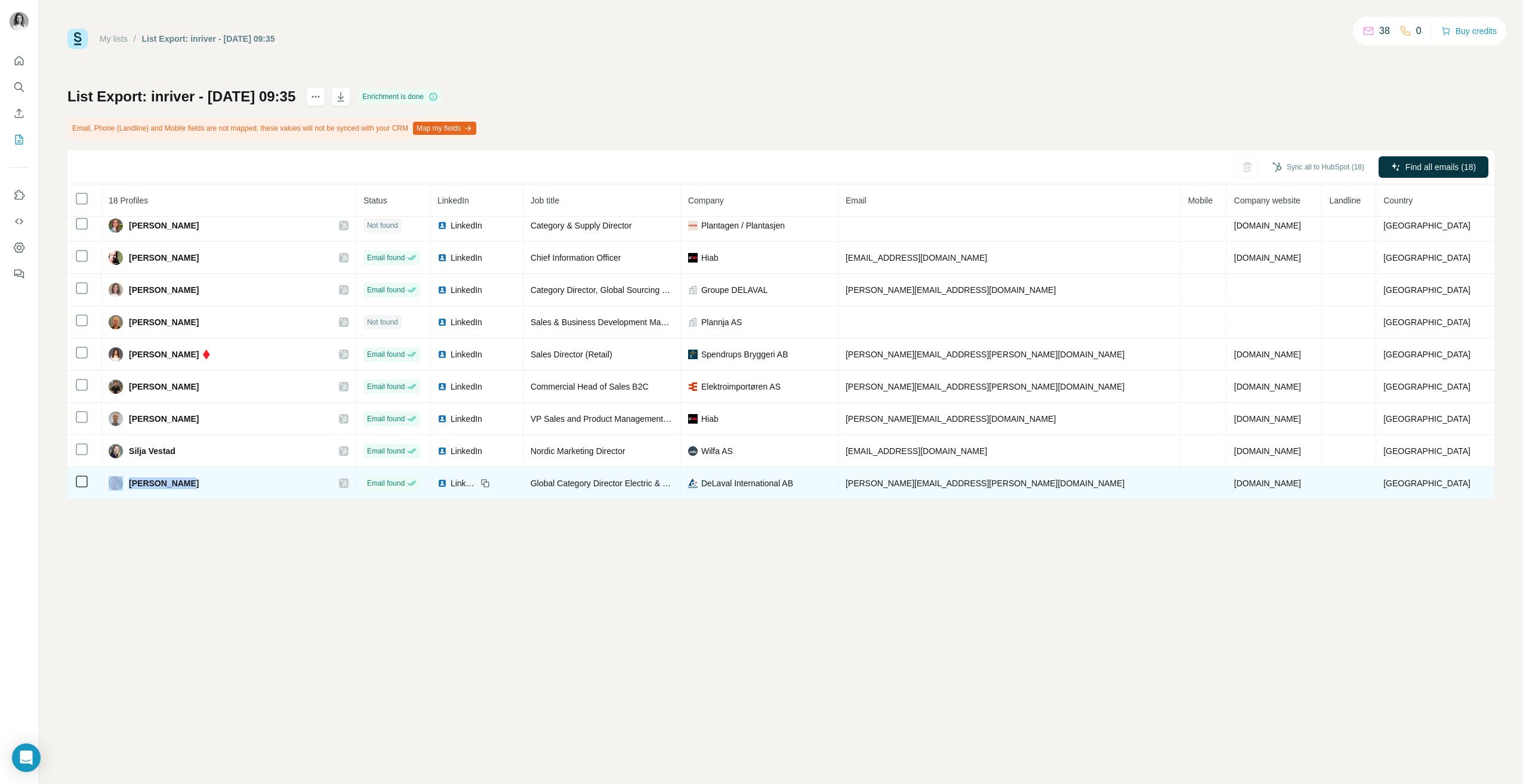
drag, startPoint x: 209, startPoint y: 481, endPoint x: 128, endPoint y: 490, distance: 81.5
click at [128, 490] on div "[PERSON_NAME]" at bounding box center [228, 483] width 240 height 14
